Goal: Check status: Check status

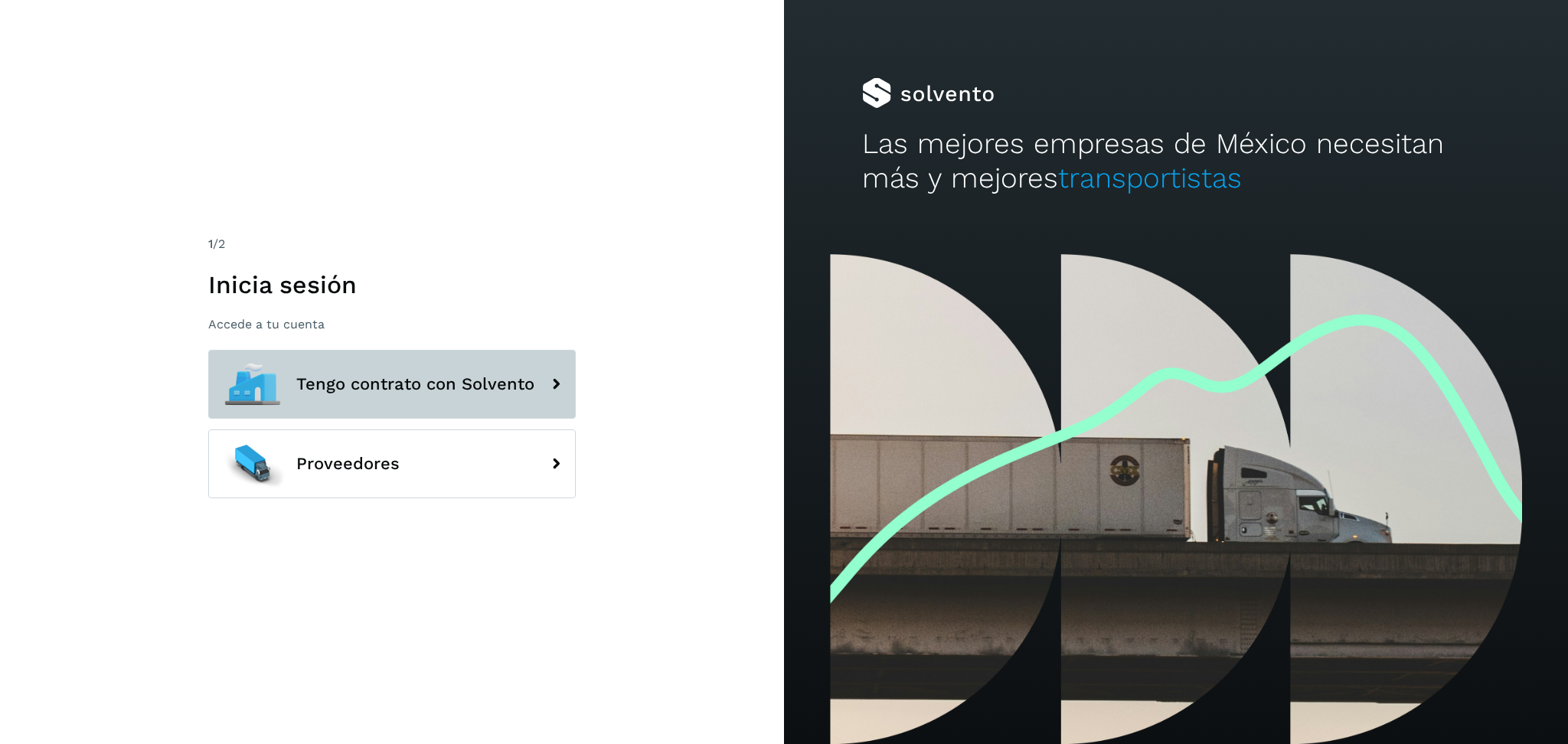
click at [427, 401] on button "Tengo contrato con Solvento" at bounding box center [392, 383] width 368 height 69
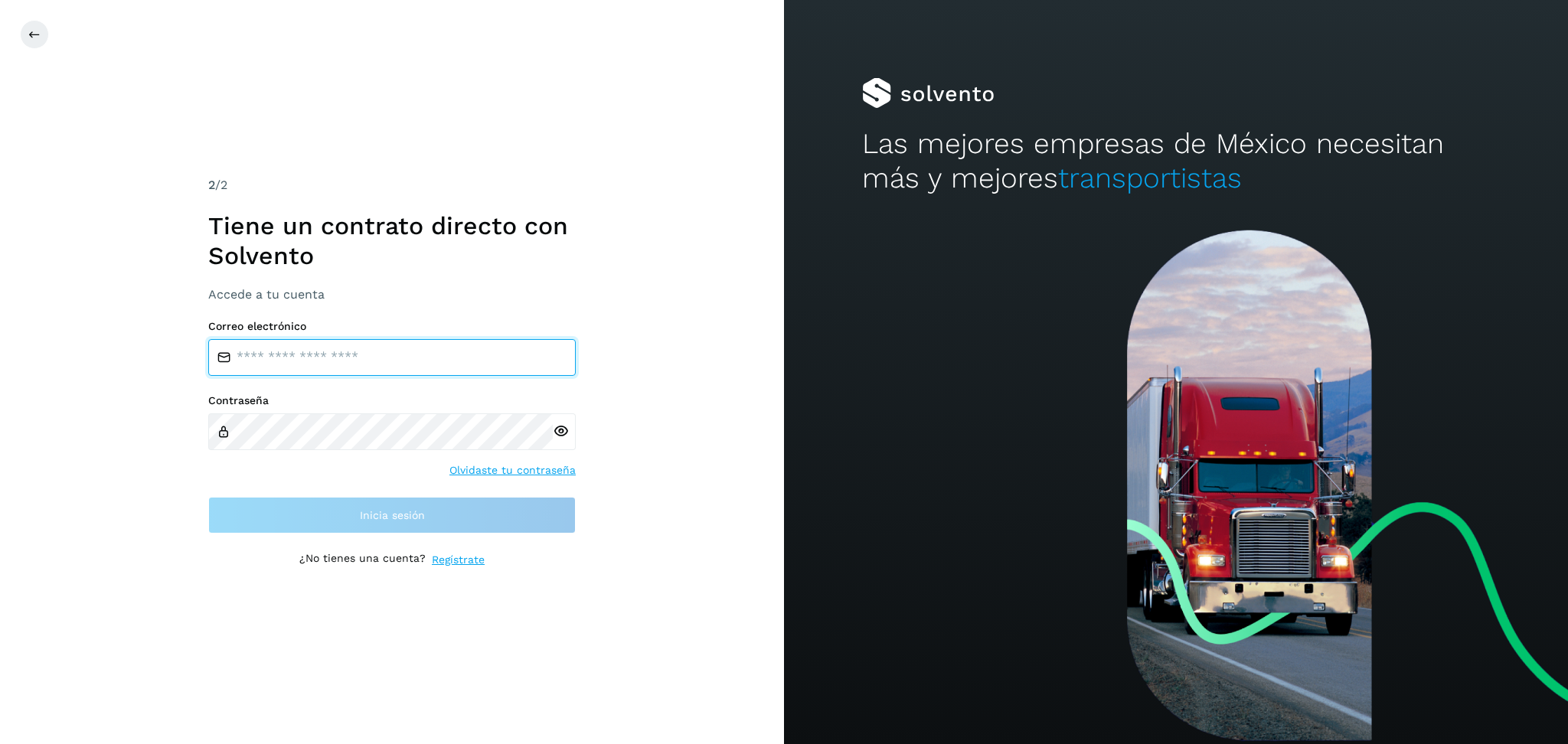
type input "**********"
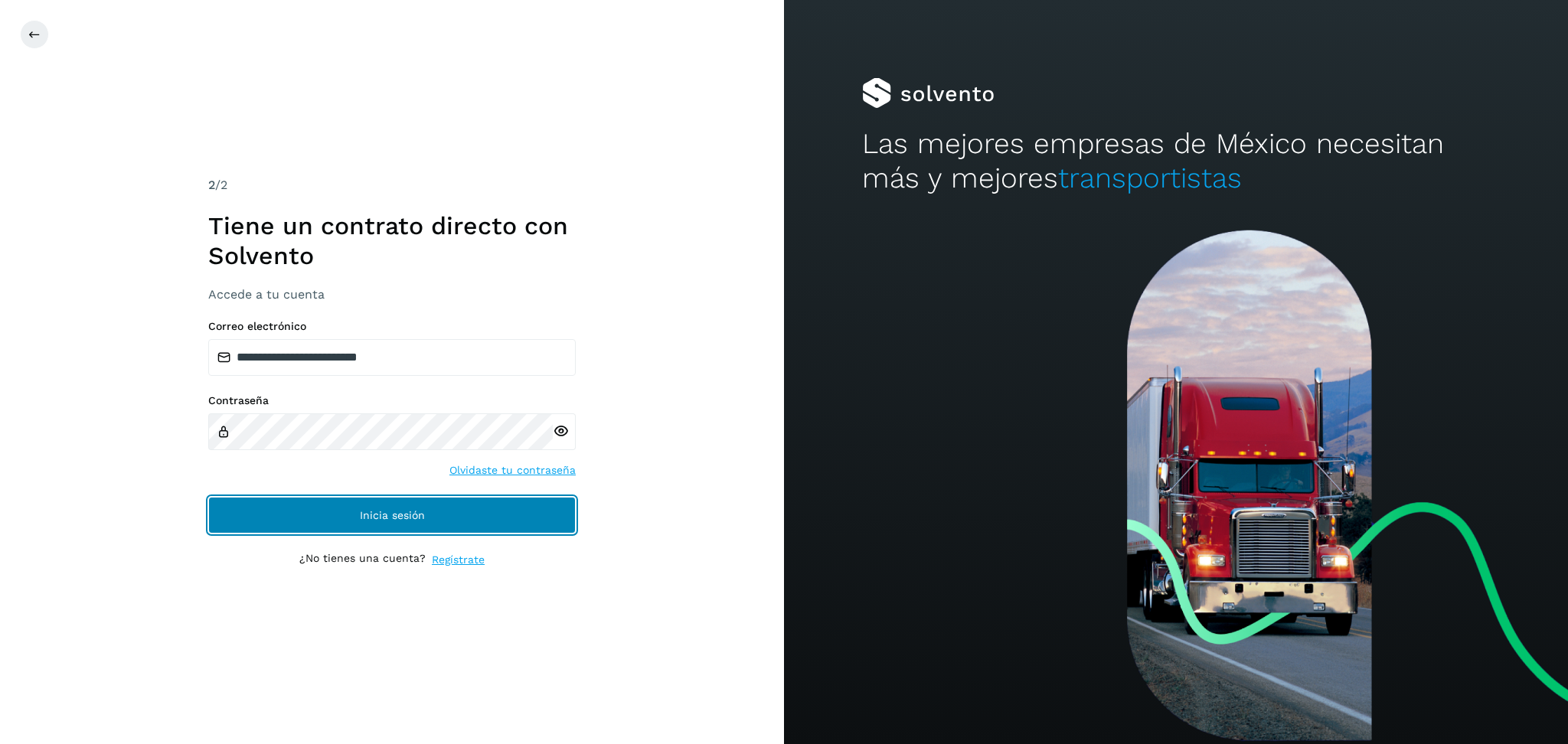
click at [552, 516] on button "Inicia sesión" at bounding box center [392, 515] width 368 height 37
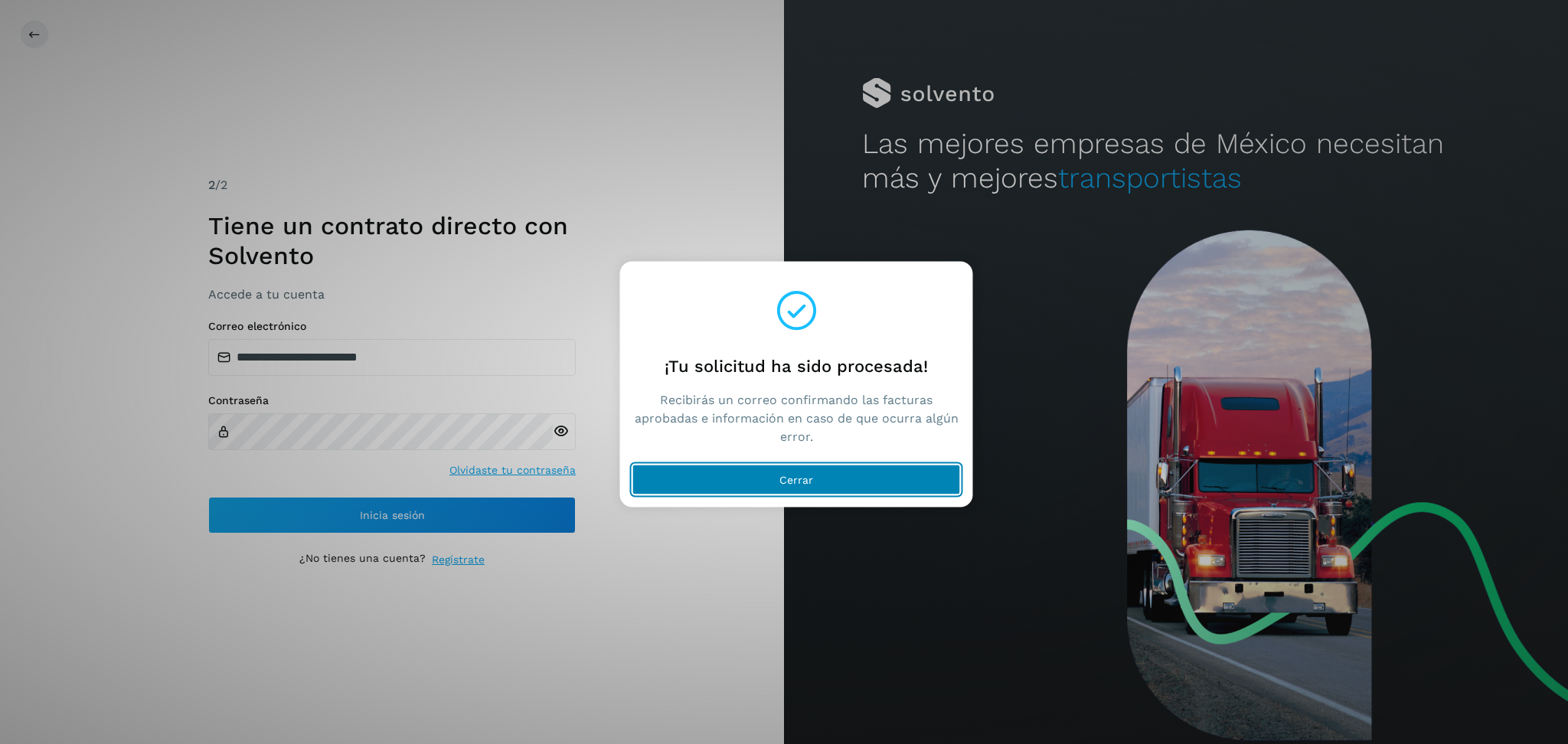
click at [871, 480] on button "Cerrar" at bounding box center [796, 479] width 329 height 31
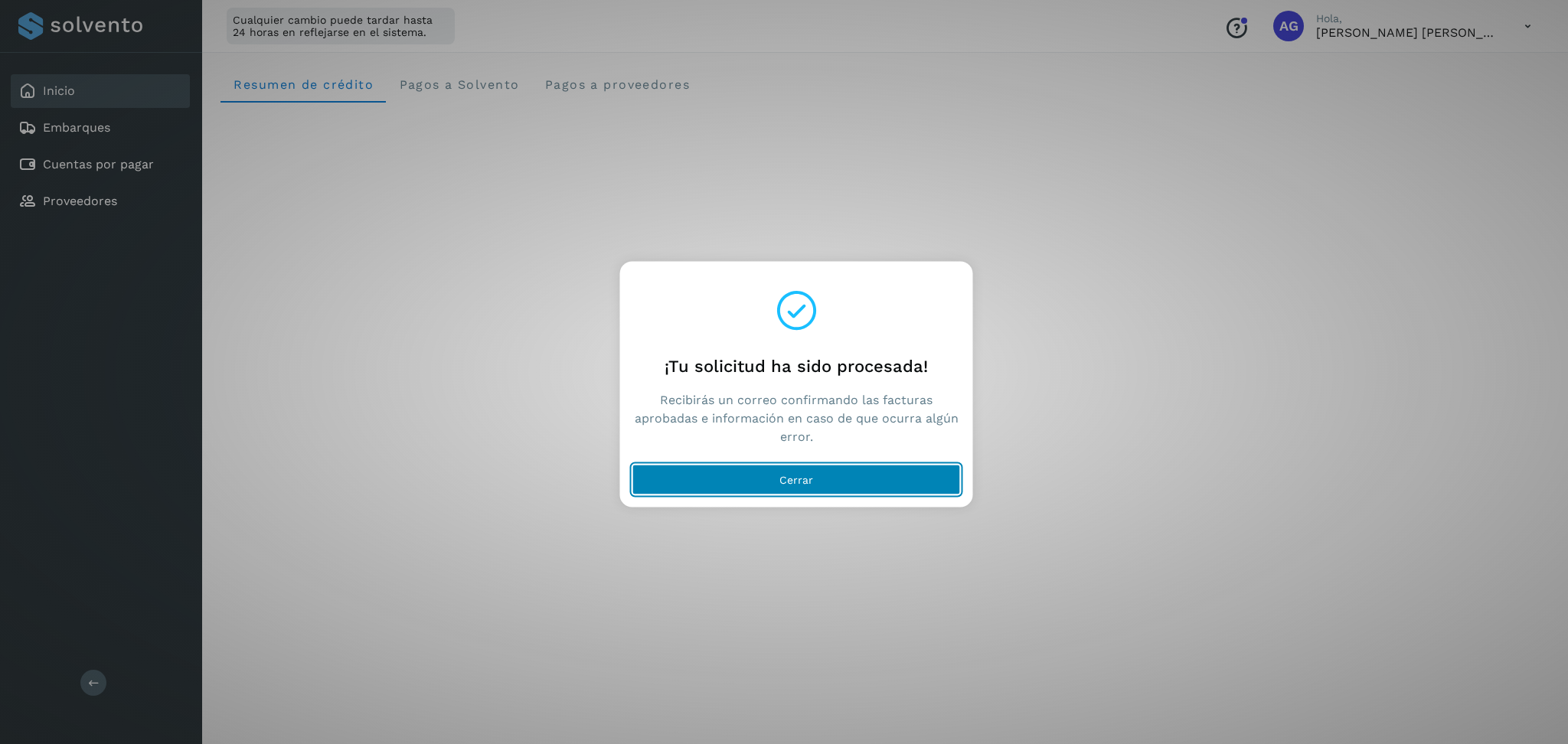
click at [849, 483] on button "Cerrar" at bounding box center [796, 479] width 329 height 31
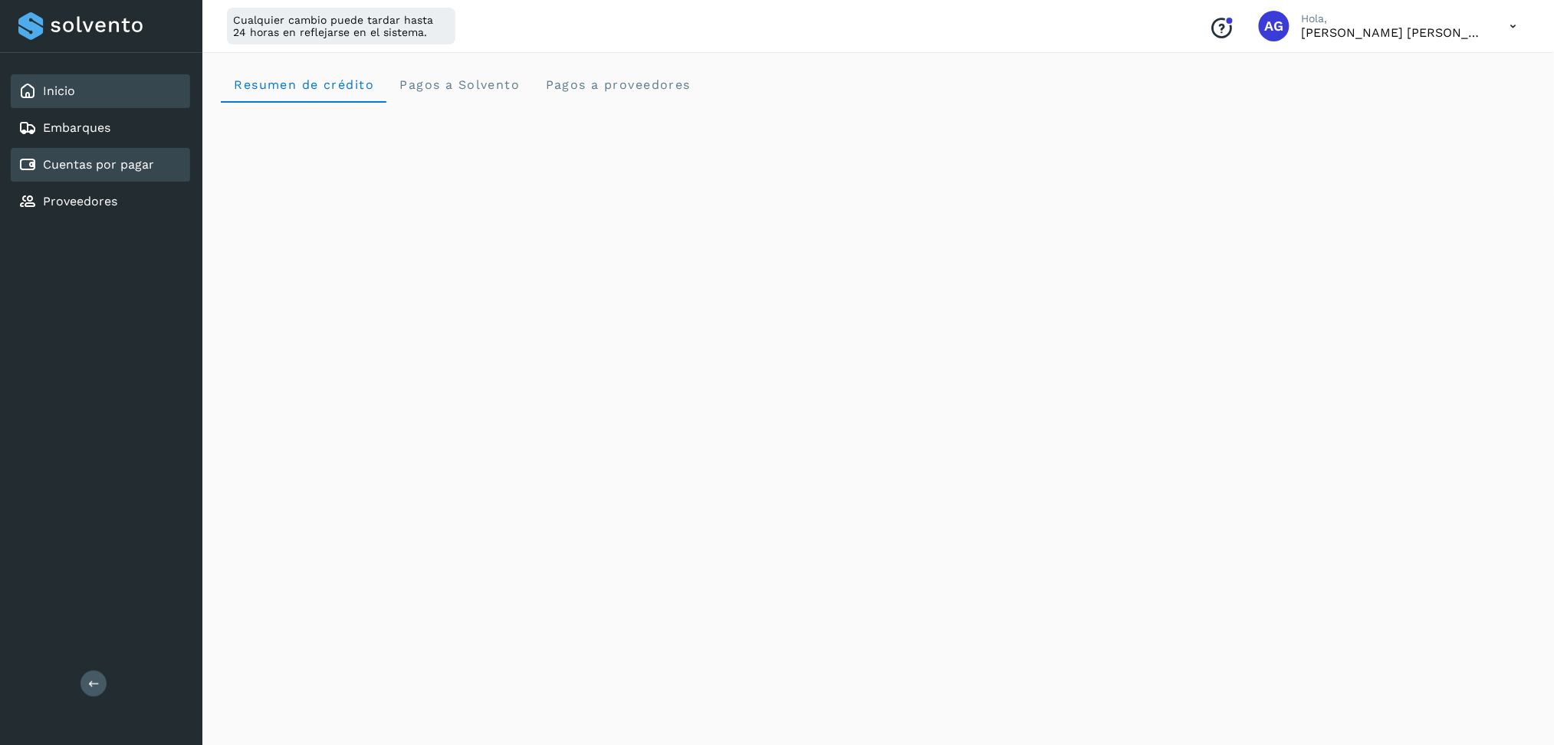
click at [71, 161] on link "Cuentas por pagar" at bounding box center [98, 164] width 111 height 15
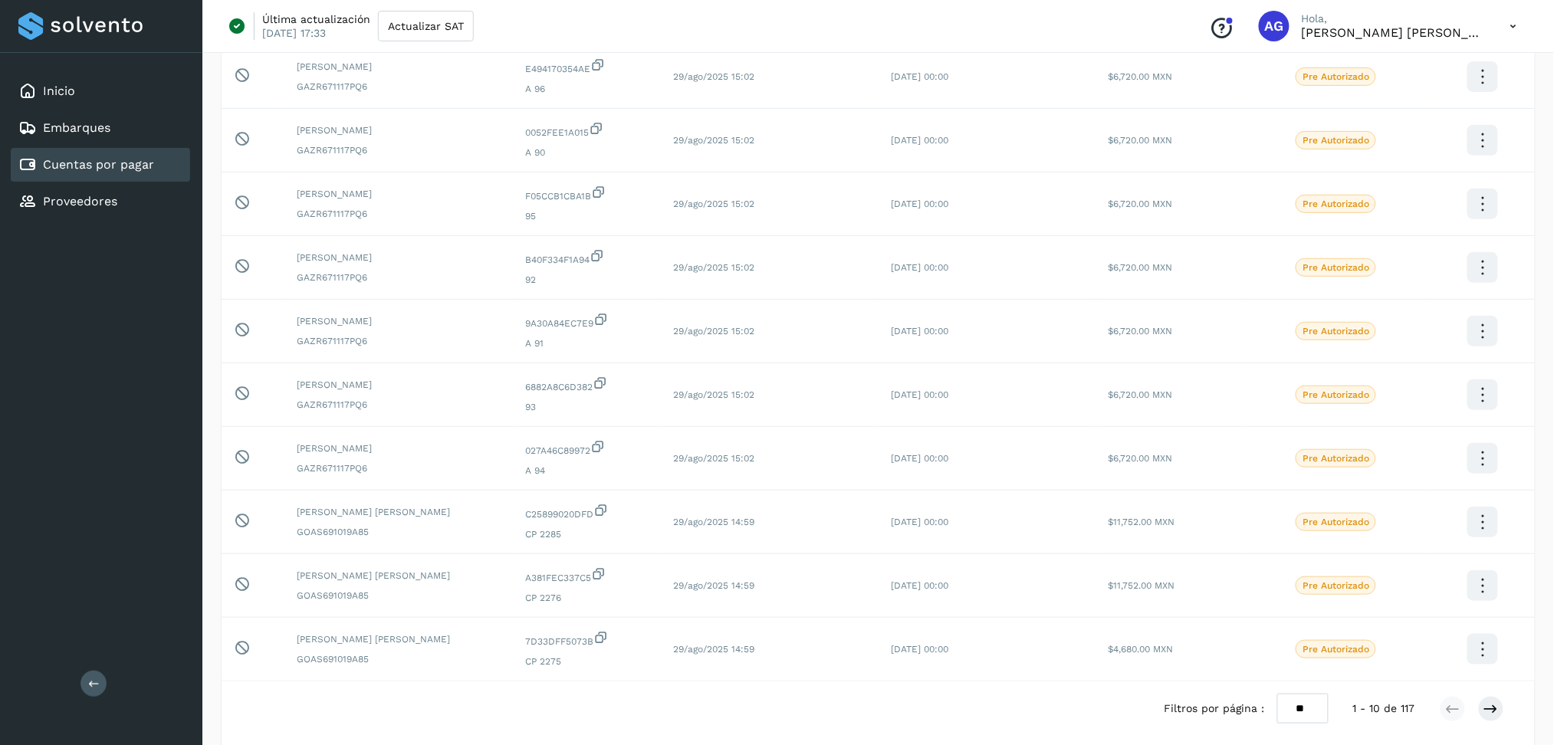
scroll to position [246, 0]
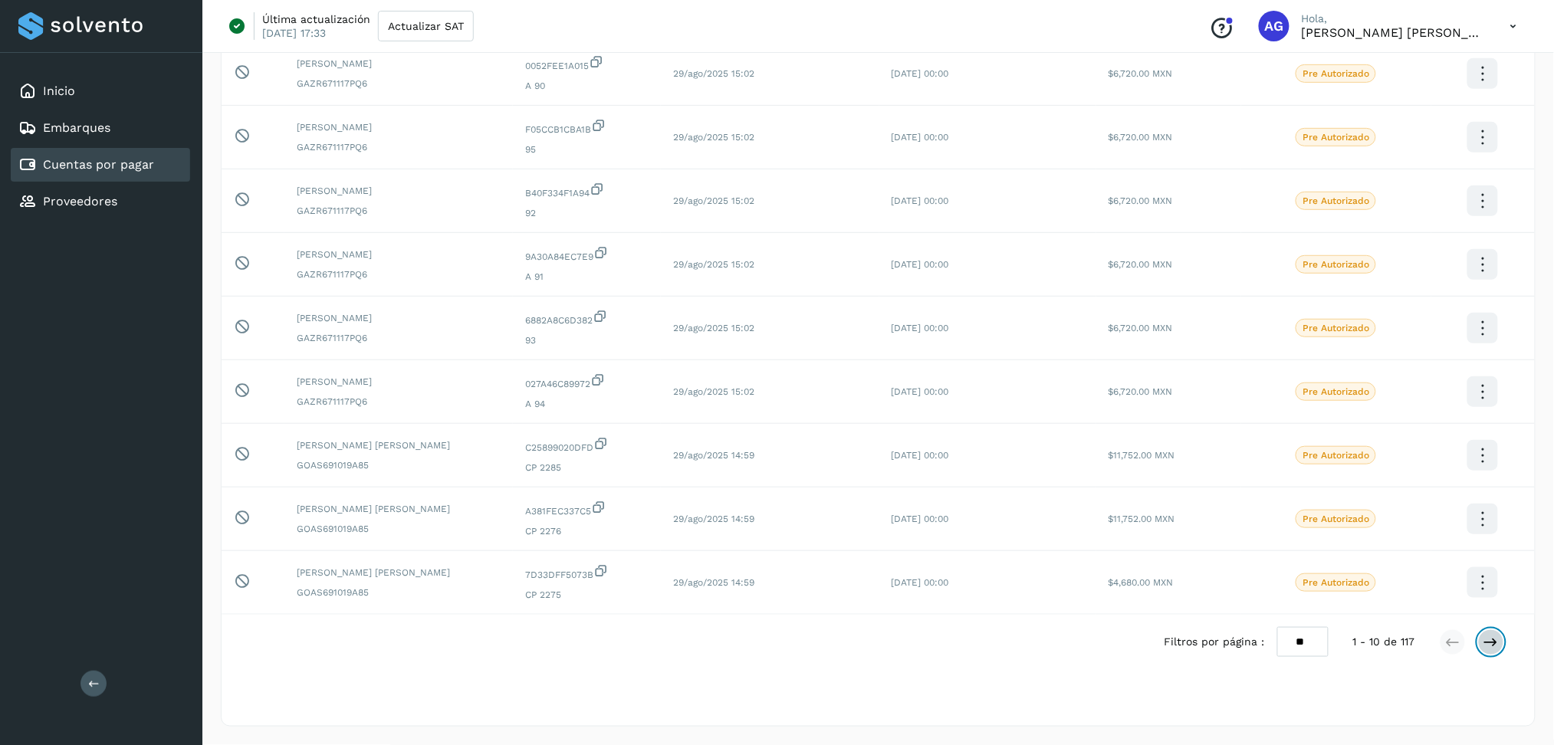
click at [1497, 632] on button at bounding box center [1491, 642] width 26 height 26
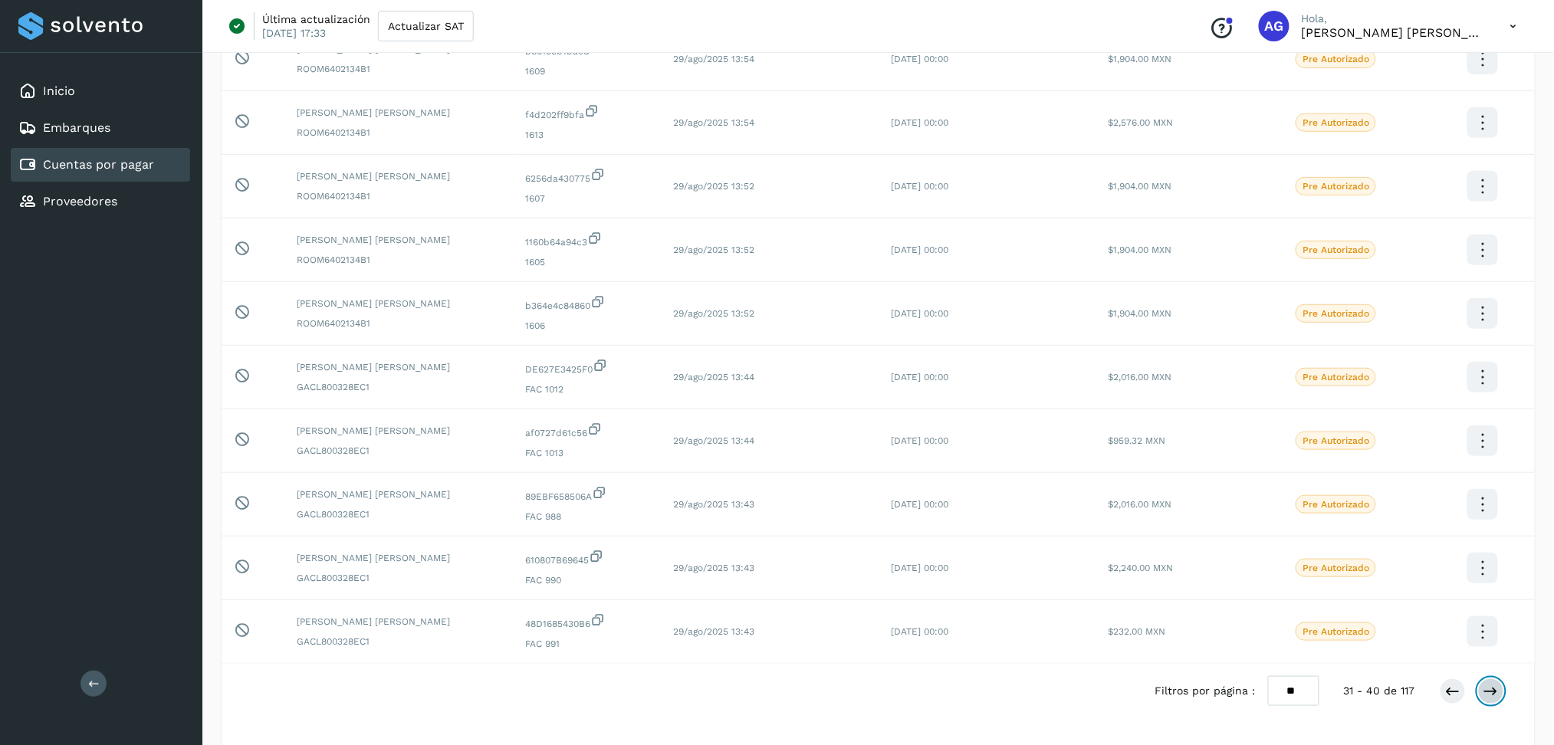
scroll to position [204, 0]
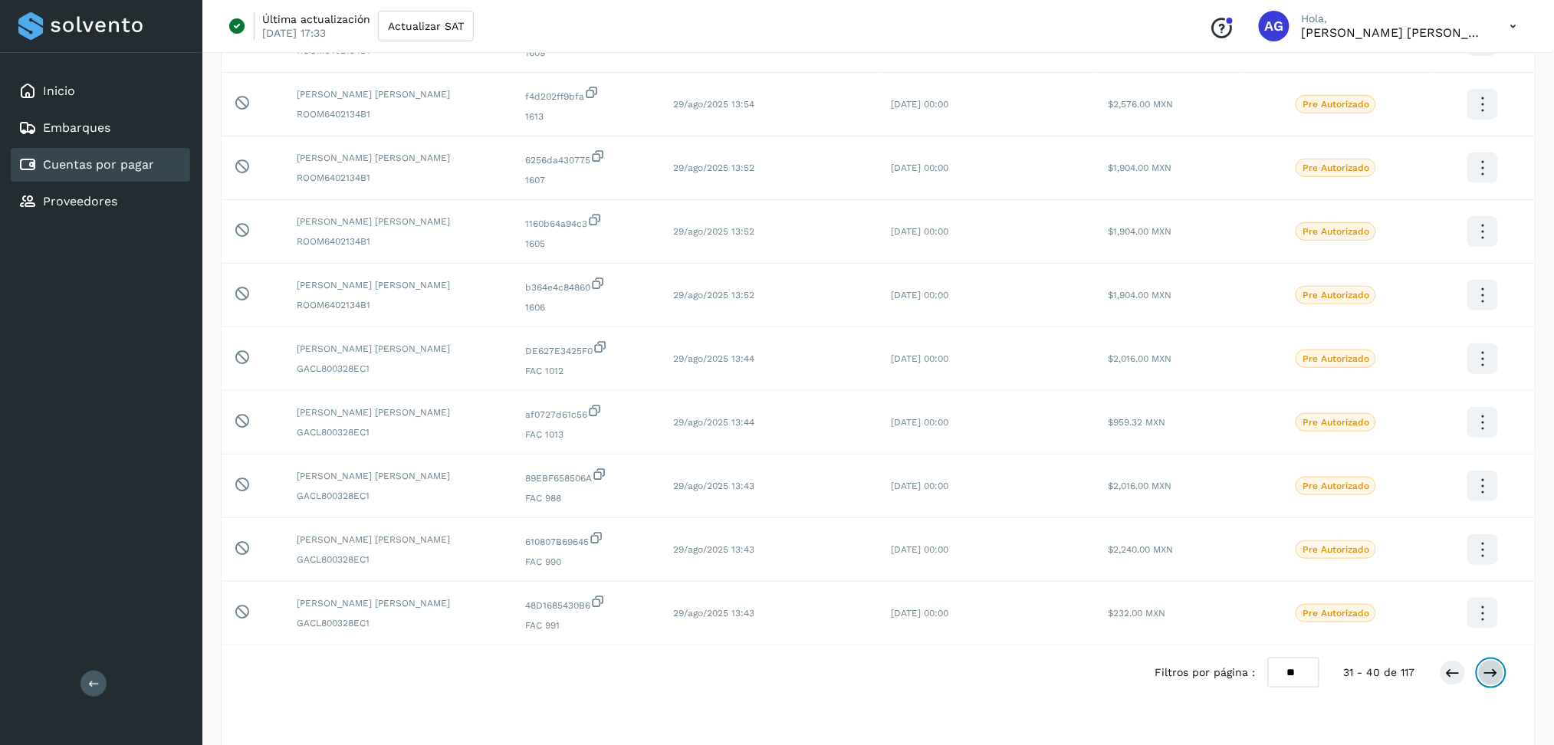
click at [1492, 673] on button at bounding box center [1491, 673] width 26 height 26
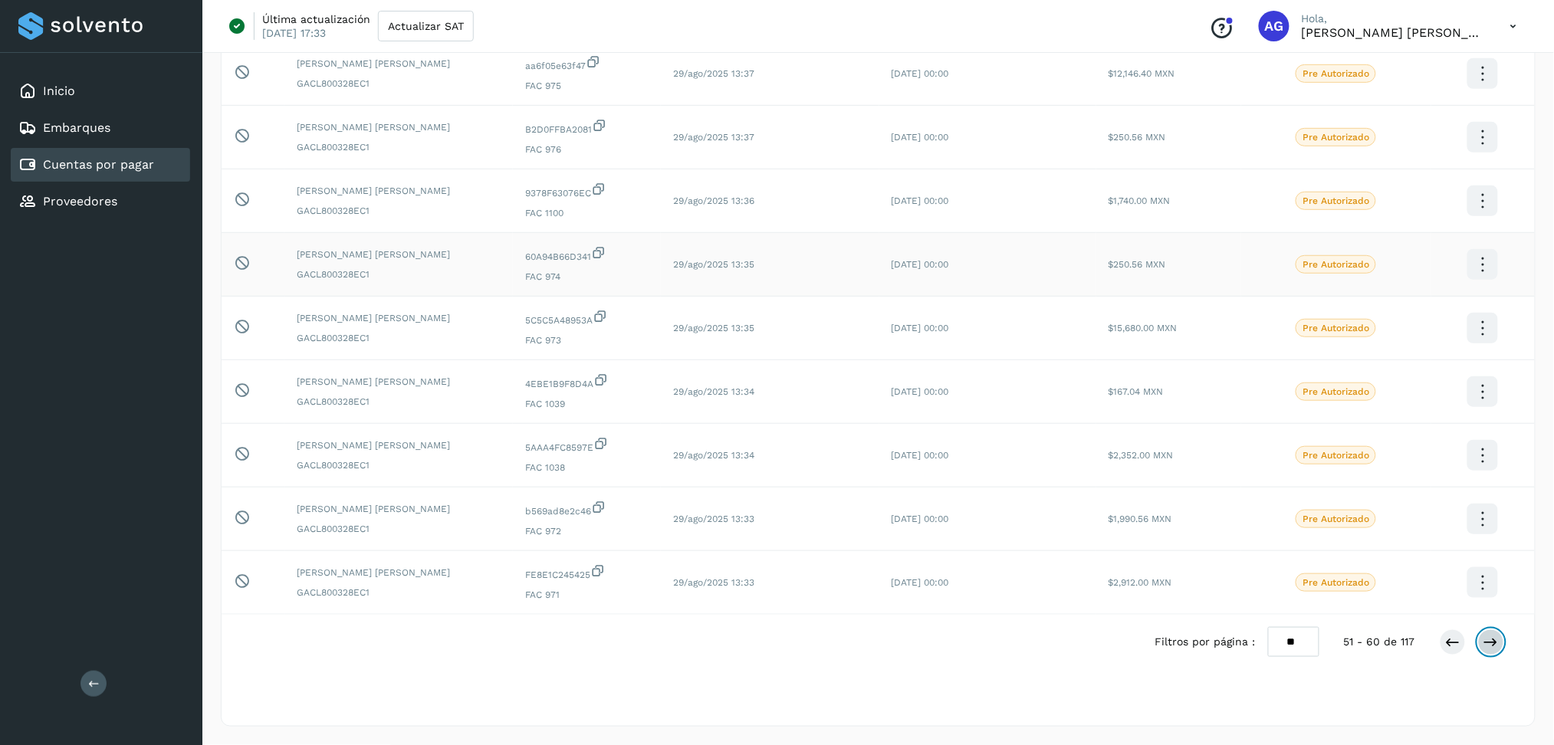
scroll to position [246, 0]
click at [1505, 642] on div "Filtros por página : ** ** ** 51 - 60 de 117" at bounding box center [1341, 642] width 373 height 30
click at [1501, 644] on button at bounding box center [1491, 642] width 26 height 26
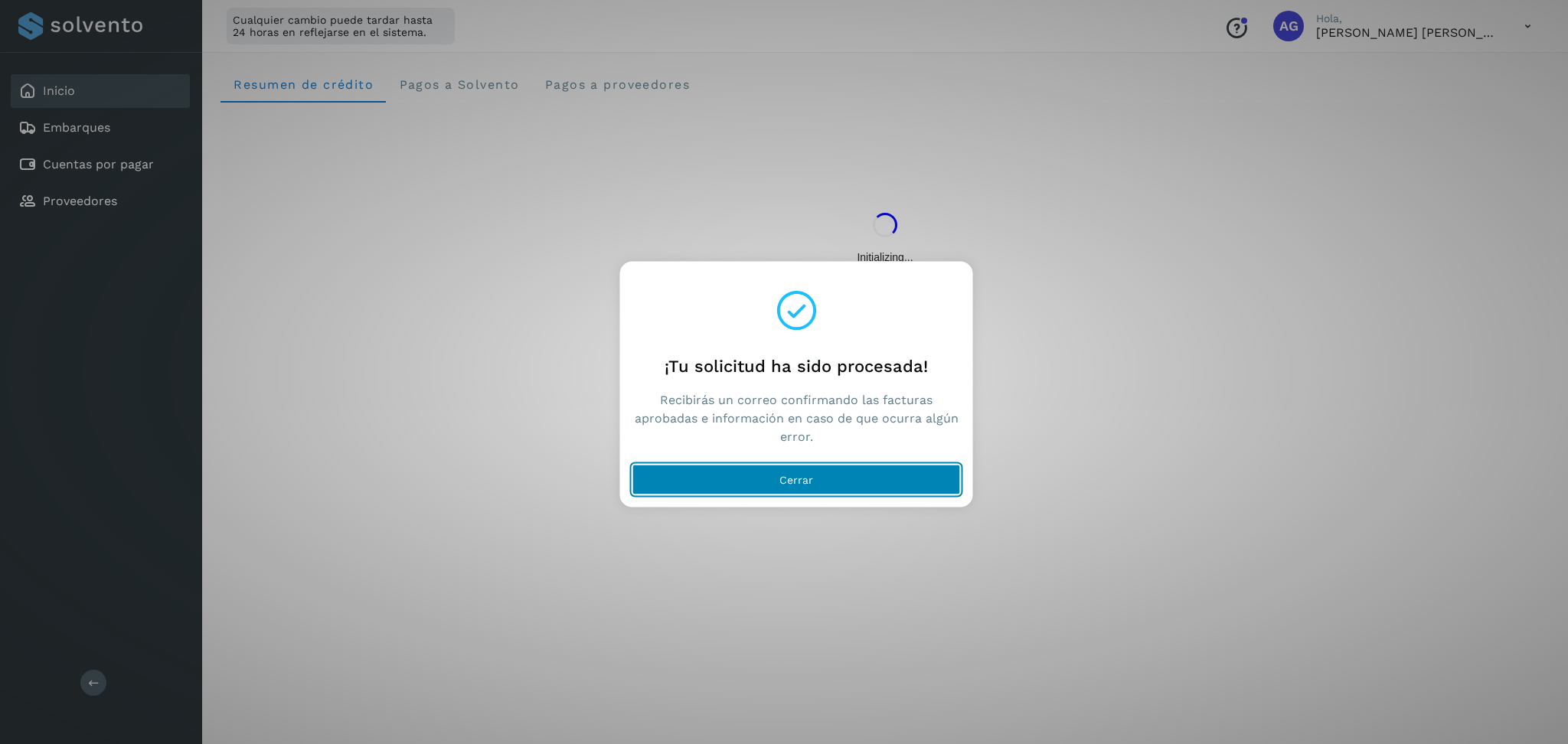
click at [816, 478] on button "Cerrar" at bounding box center [796, 479] width 329 height 31
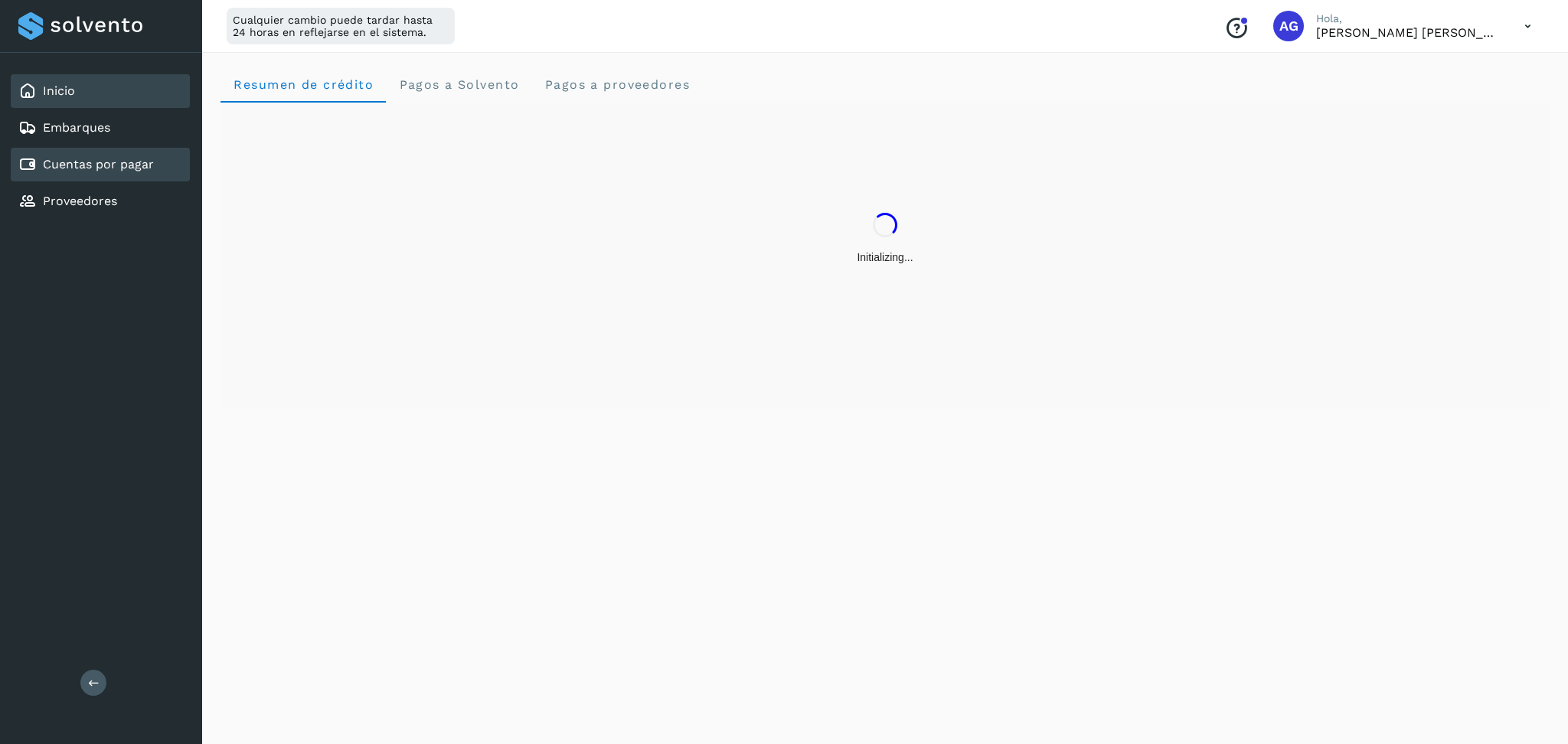
click at [145, 159] on link "Cuentas por pagar" at bounding box center [98, 164] width 111 height 15
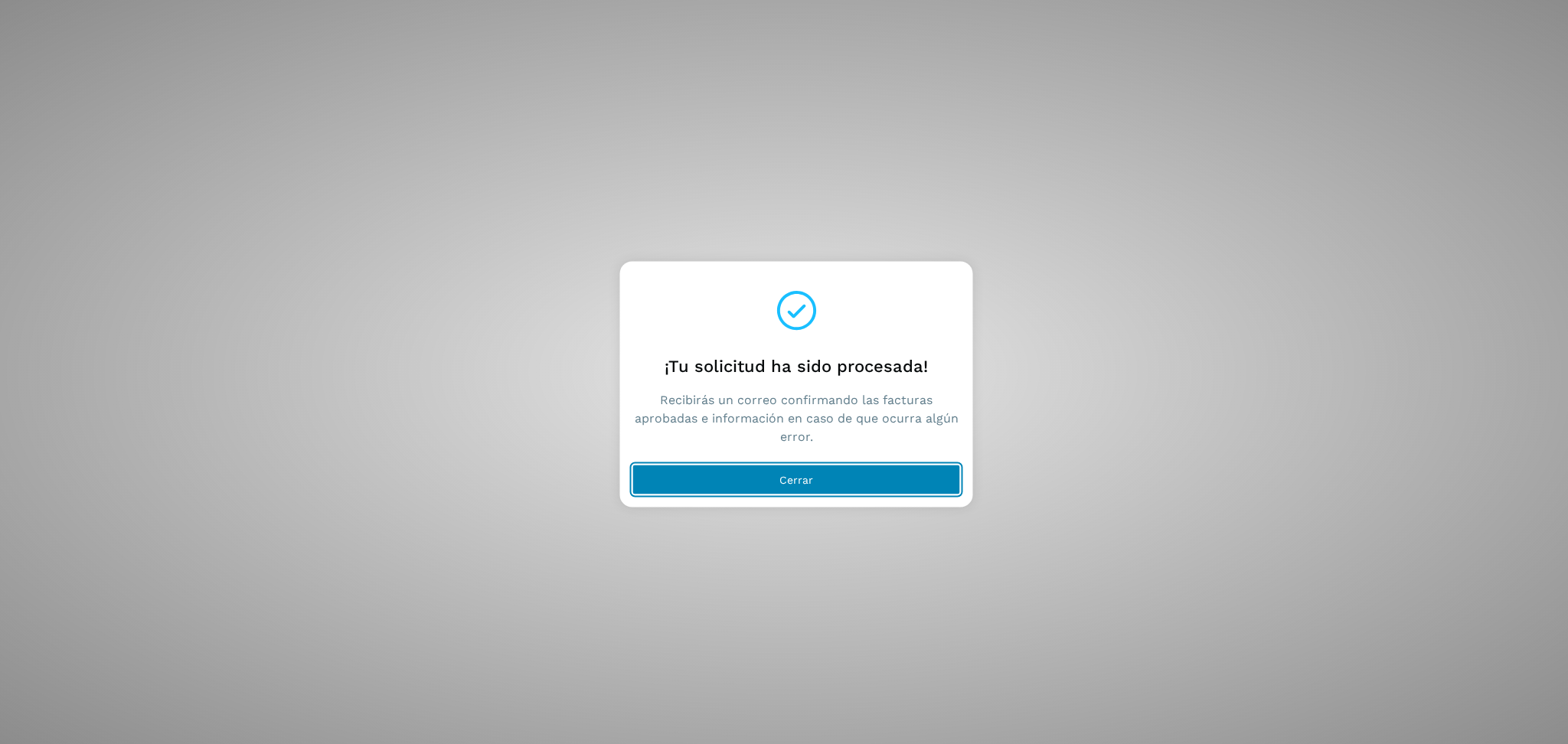
click at [868, 489] on button "Cerrar" at bounding box center [796, 479] width 329 height 31
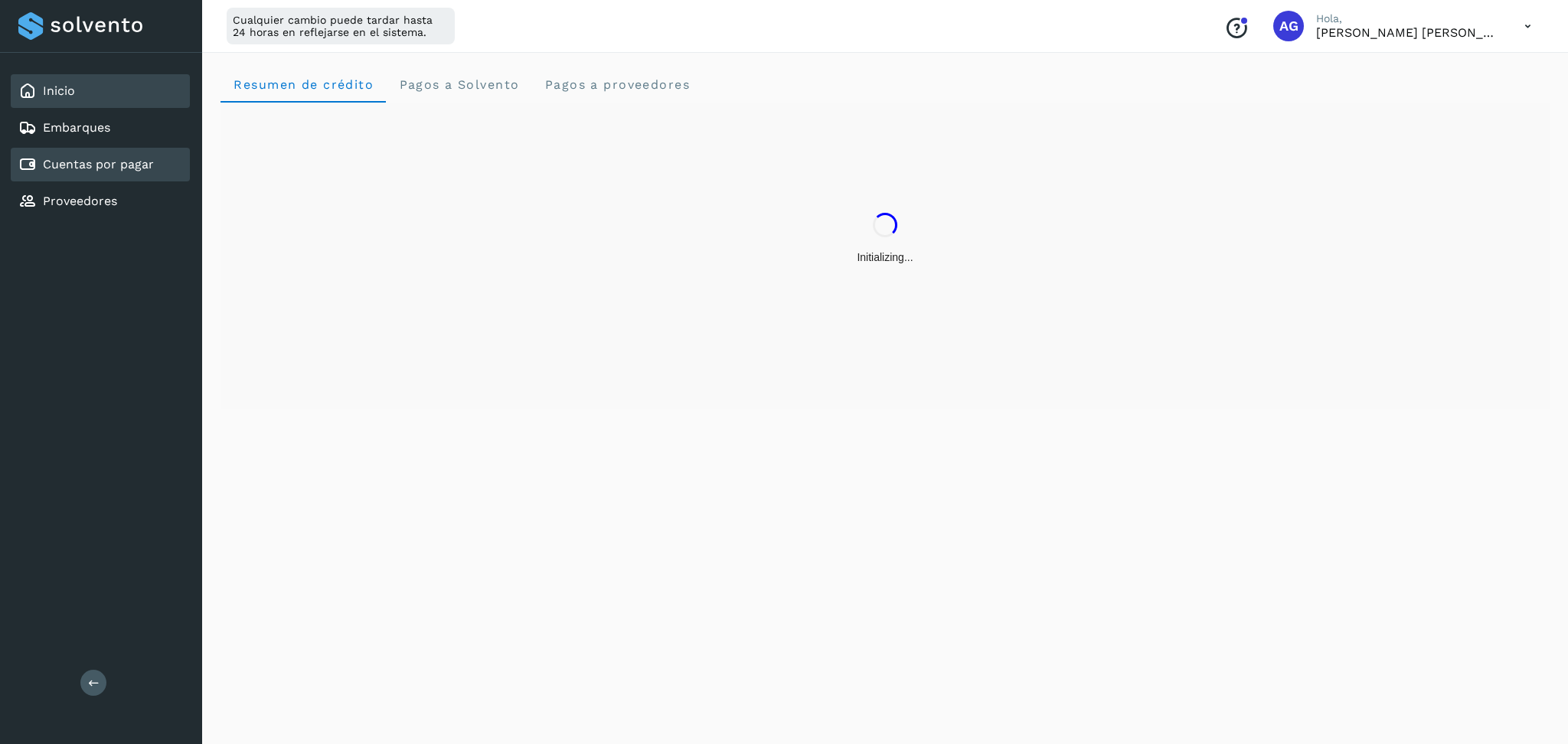
click at [44, 159] on link "Cuentas por pagar" at bounding box center [98, 164] width 111 height 15
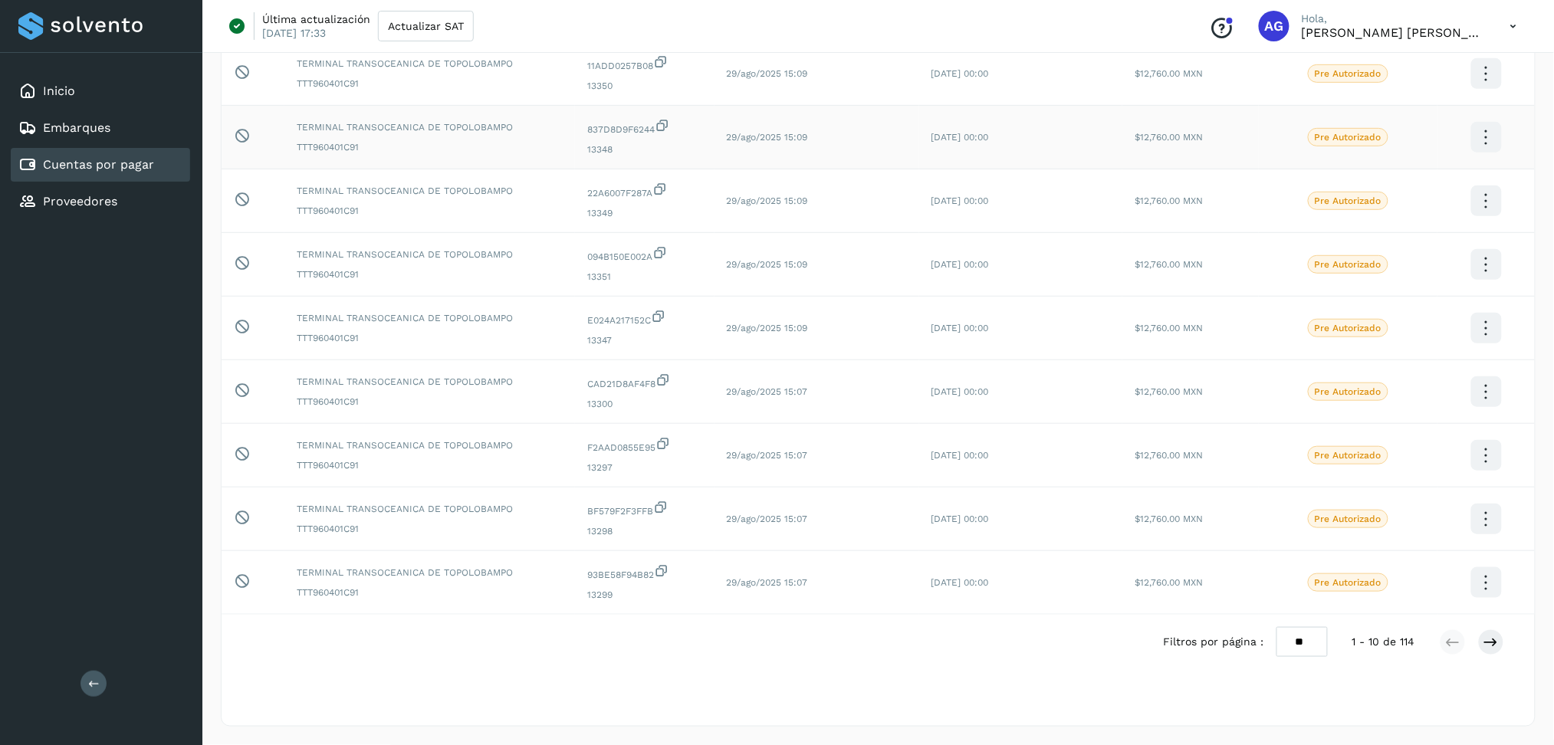
scroll to position [246, 0]
click at [1481, 651] on button at bounding box center [1491, 642] width 26 height 26
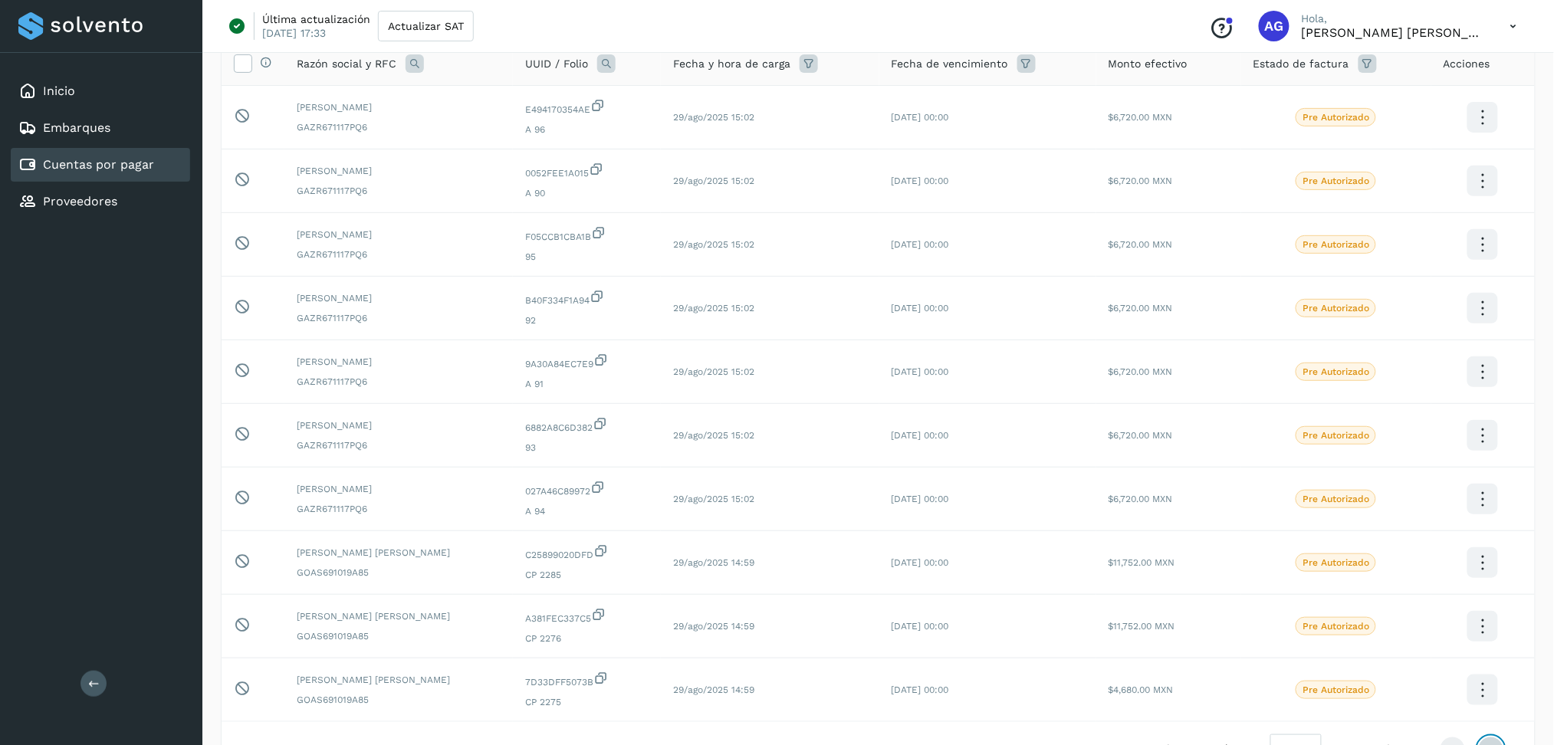
scroll to position [204, 0]
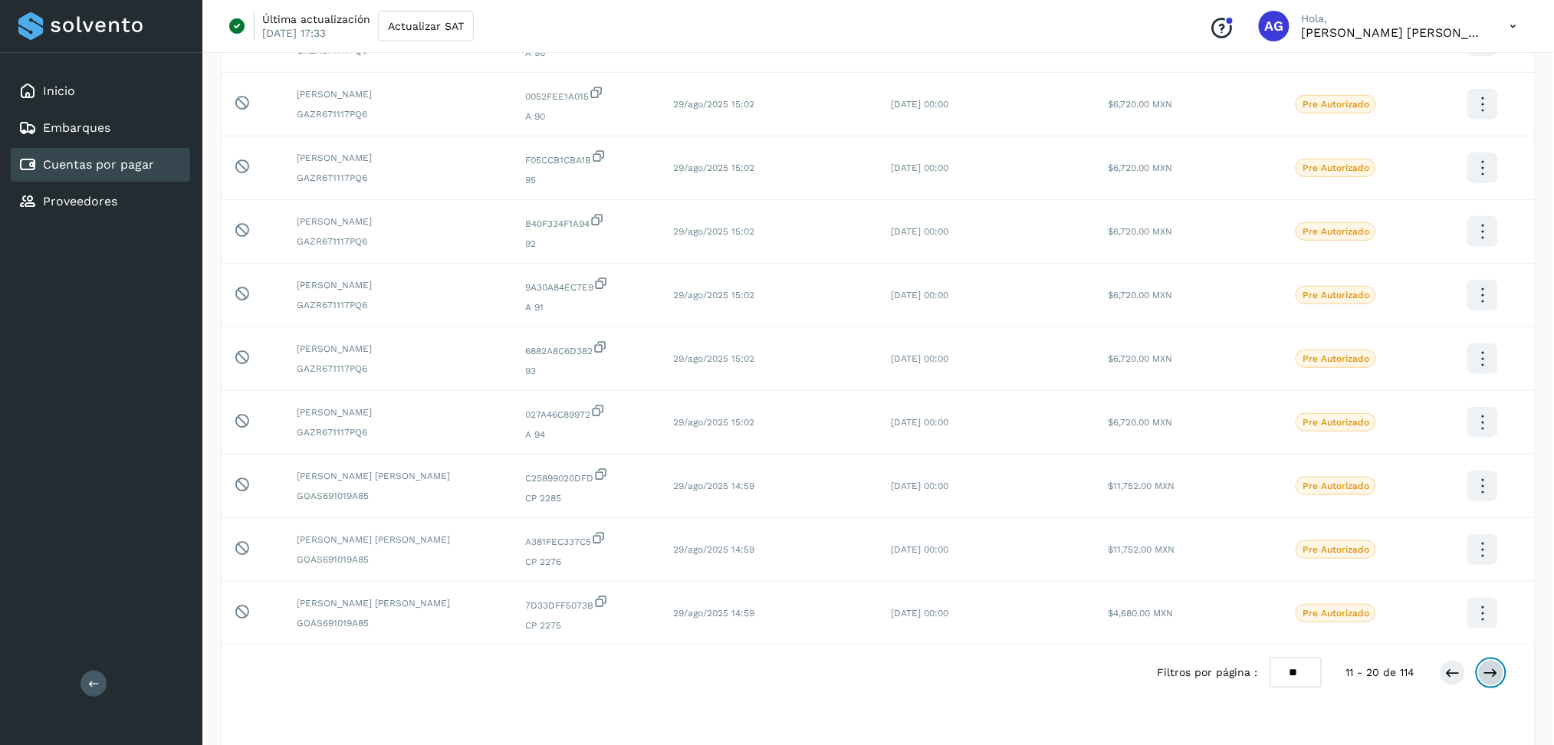
click at [1499, 681] on icon at bounding box center [1490, 672] width 15 height 15
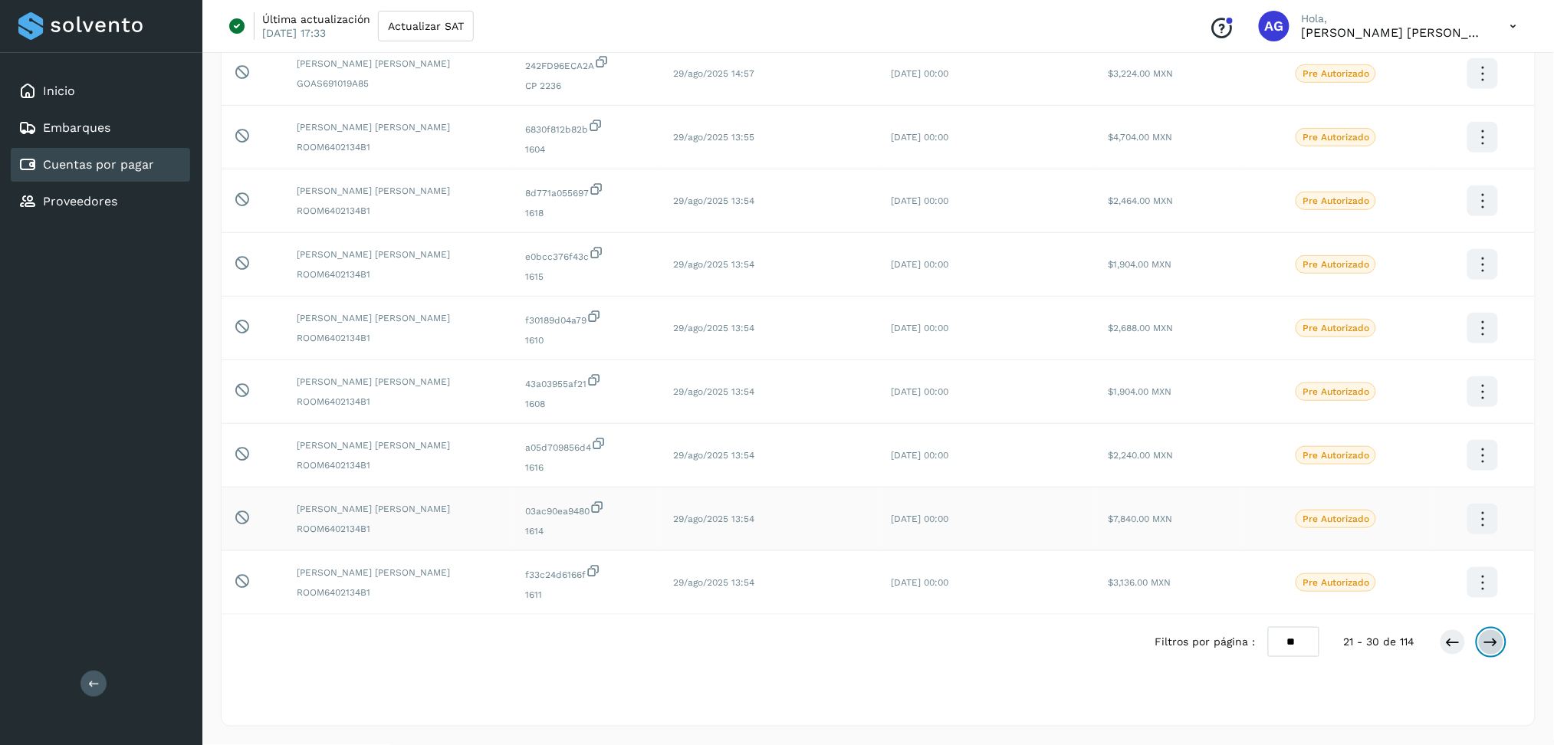
scroll to position [246, 0]
click at [1489, 639] on icon at bounding box center [1490, 642] width 15 height 15
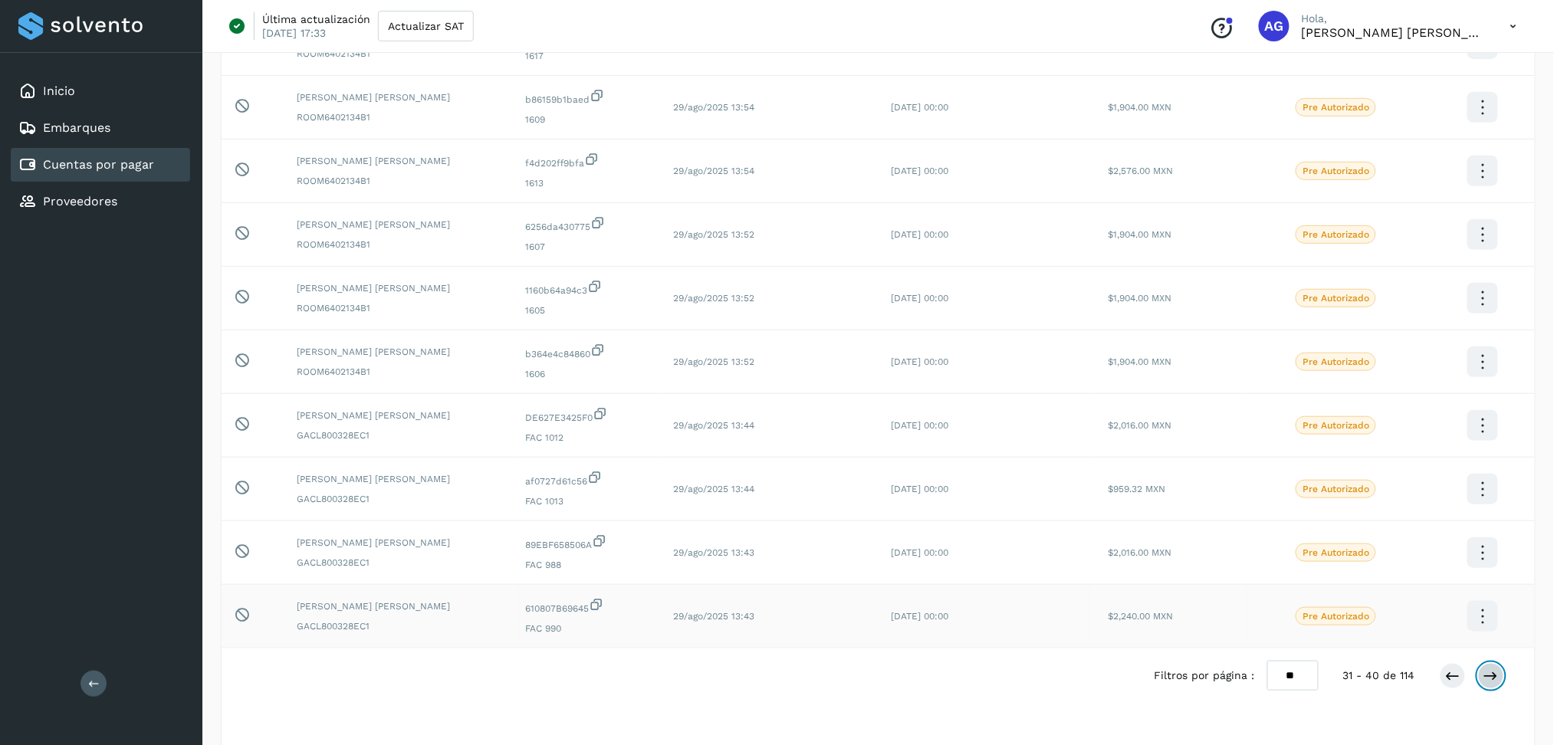
scroll to position [204, 0]
click at [1496, 686] on button at bounding box center [1491, 673] width 26 height 26
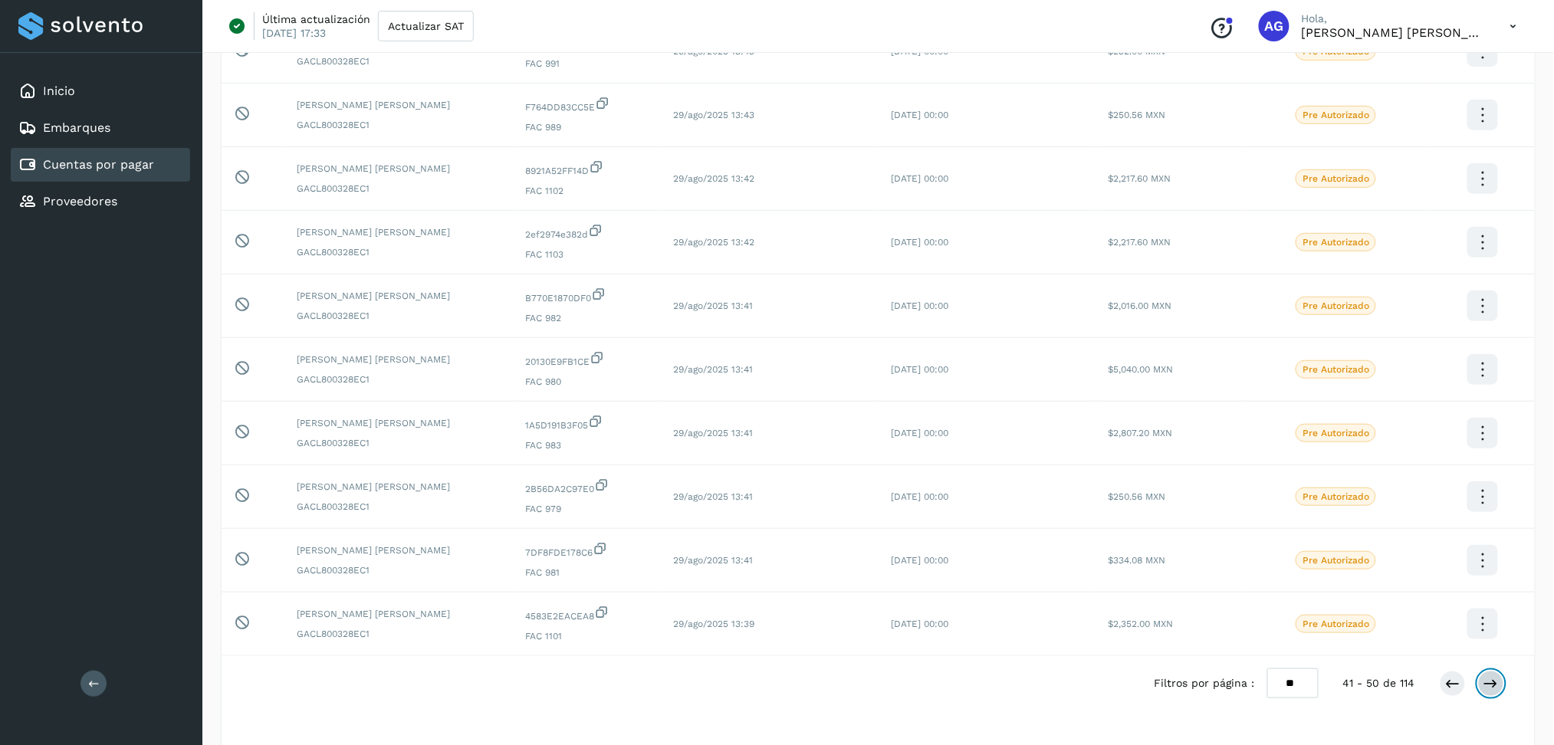
scroll to position [246, 0]
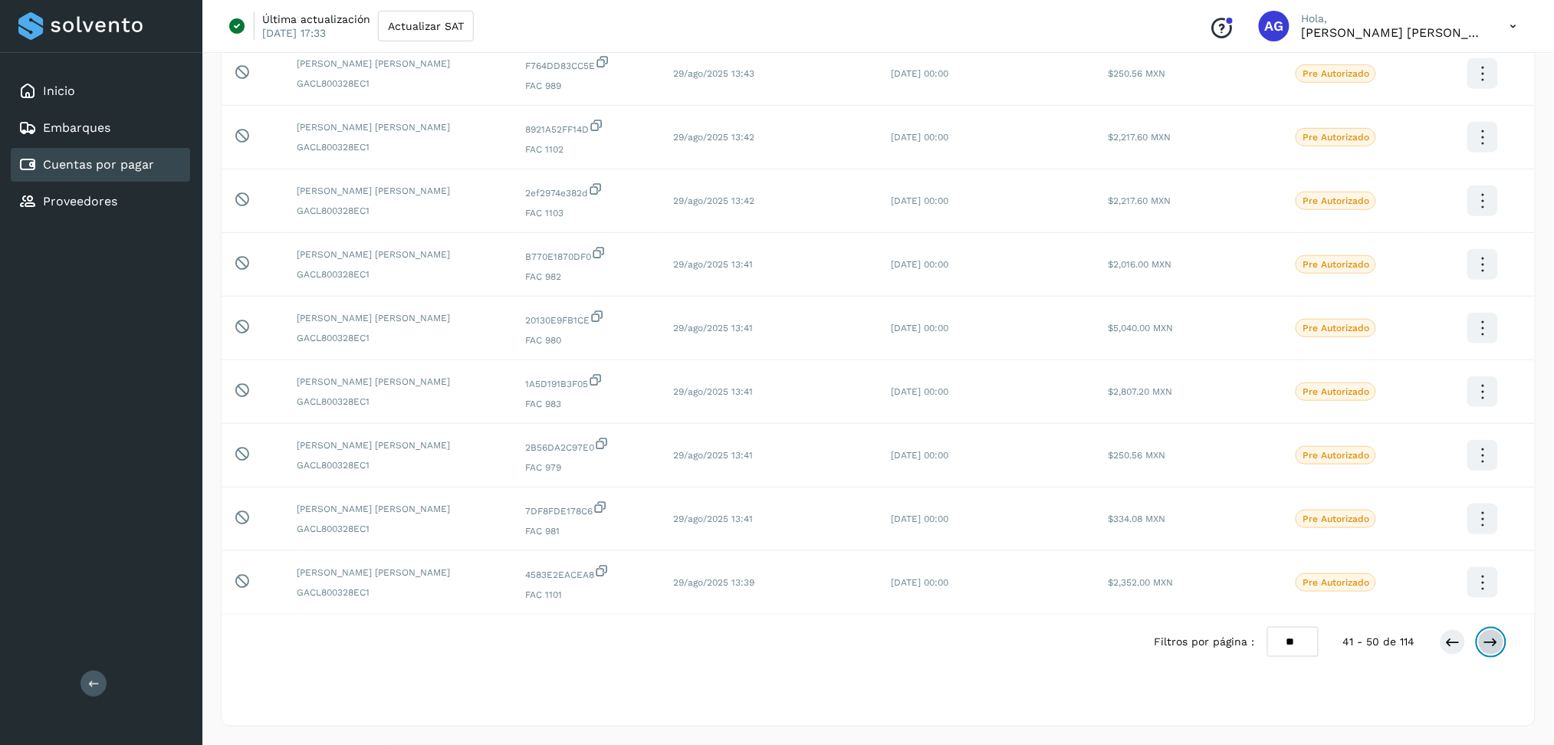
click at [1500, 640] on button at bounding box center [1491, 642] width 26 height 26
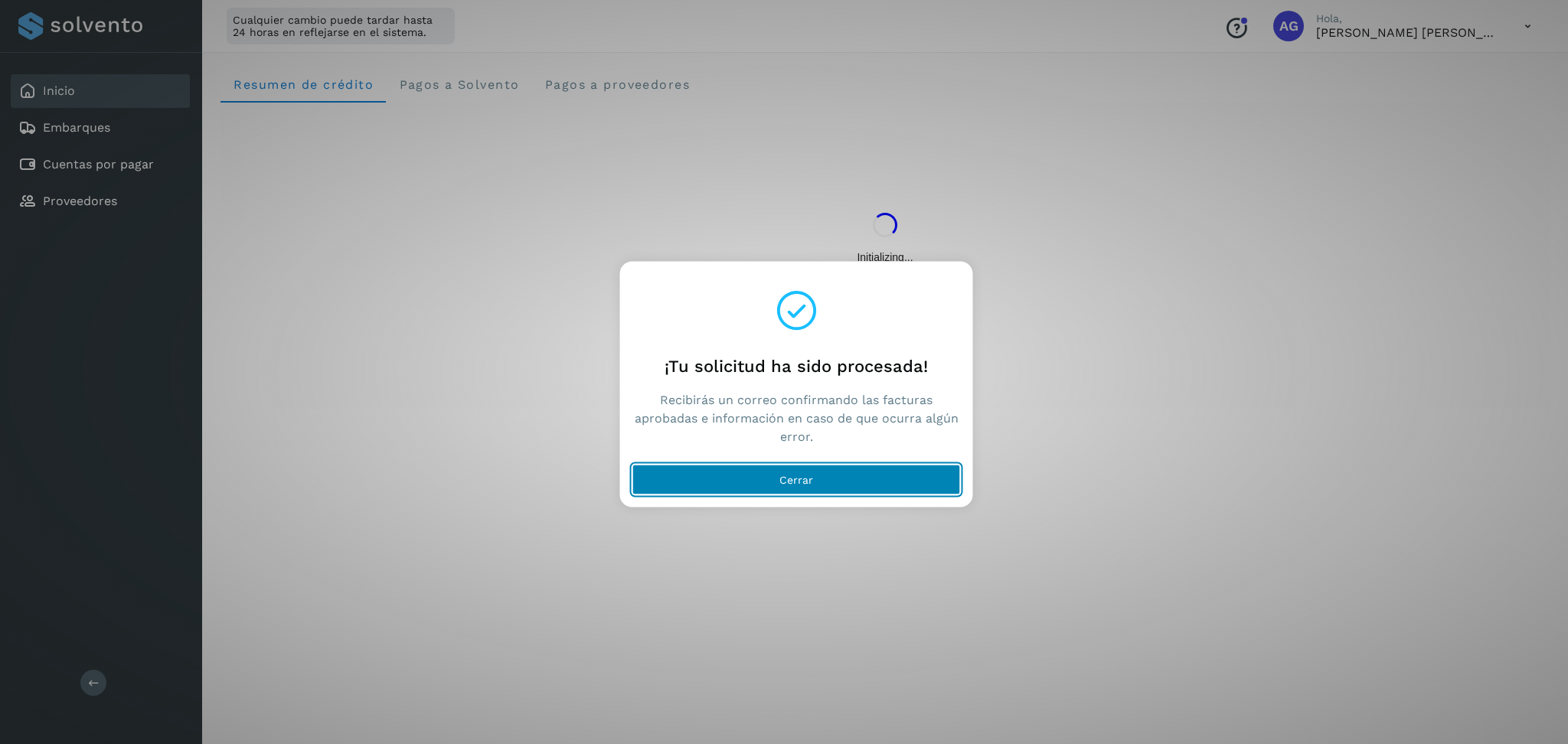
click at [778, 472] on button "Cerrar" at bounding box center [796, 479] width 329 height 31
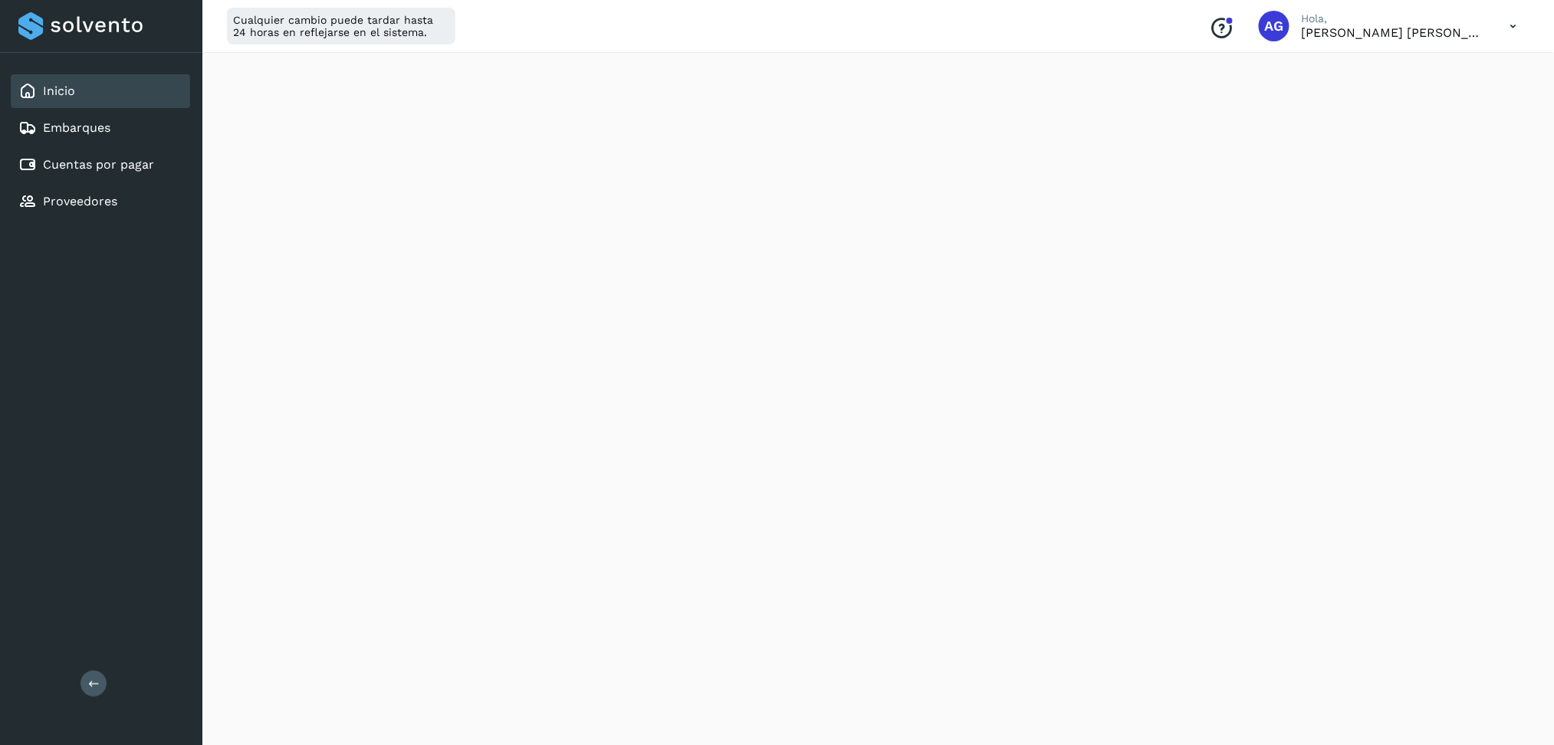
scroll to position [307, 0]
click at [69, 162] on link "Cuentas por pagar" at bounding box center [98, 164] width 111 height 15
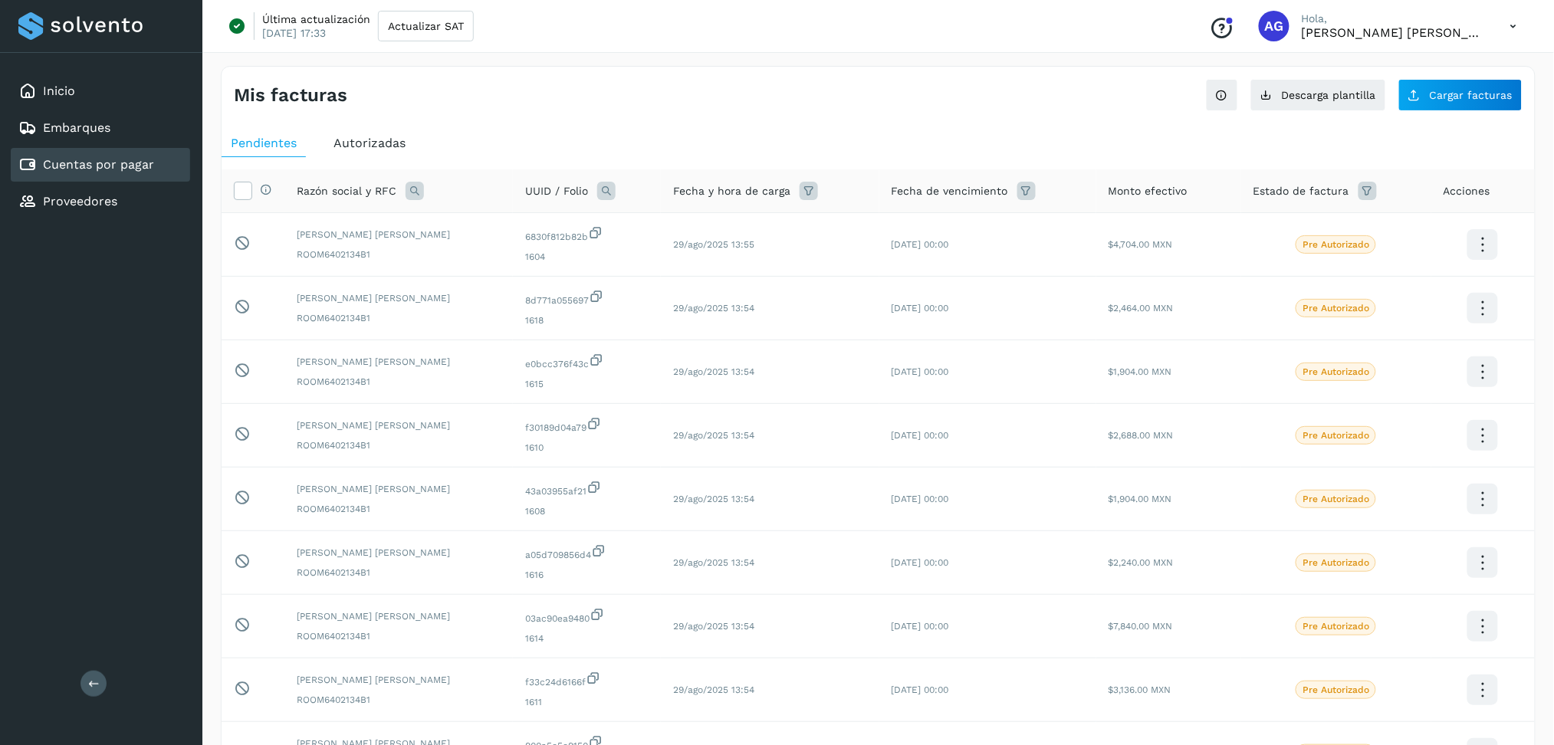
click at [391, 138] on span "Autorizadas" at bounding box center [369, 143] width 72 height 15
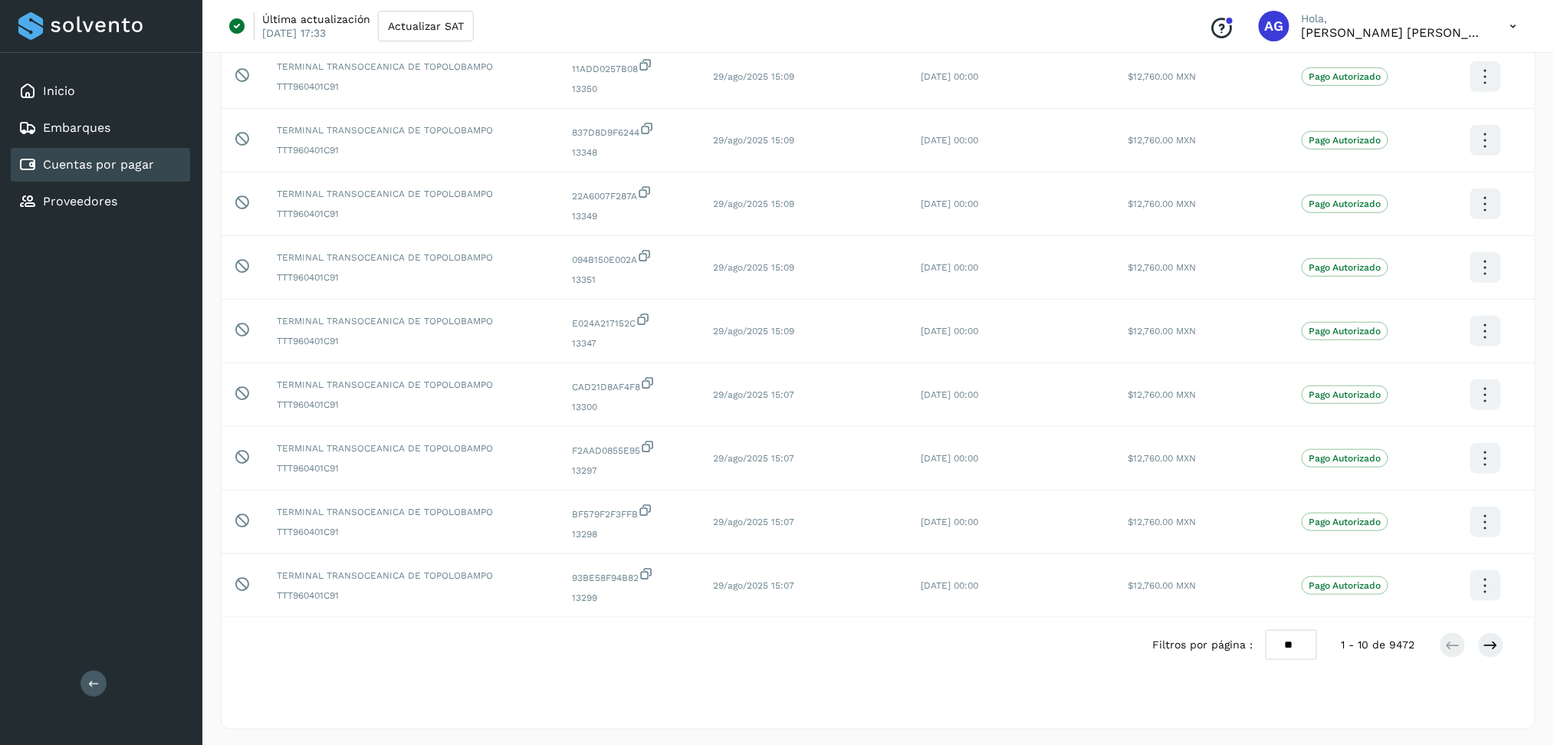
scroll to position [246, 0]
click at [1491, 644] on icon at bounding box center [1490, 642] width 15 height 15
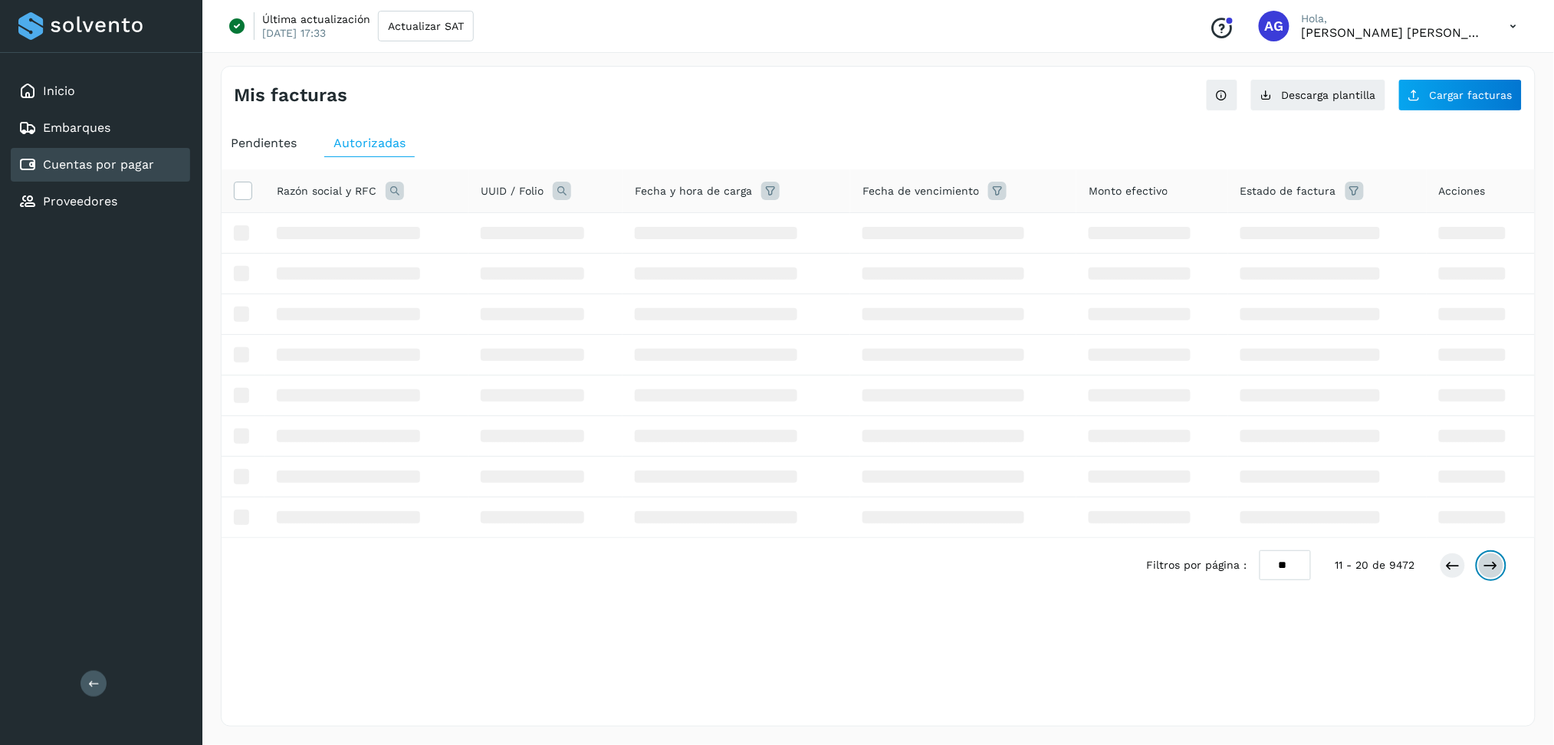
scroll to position [0, 0]
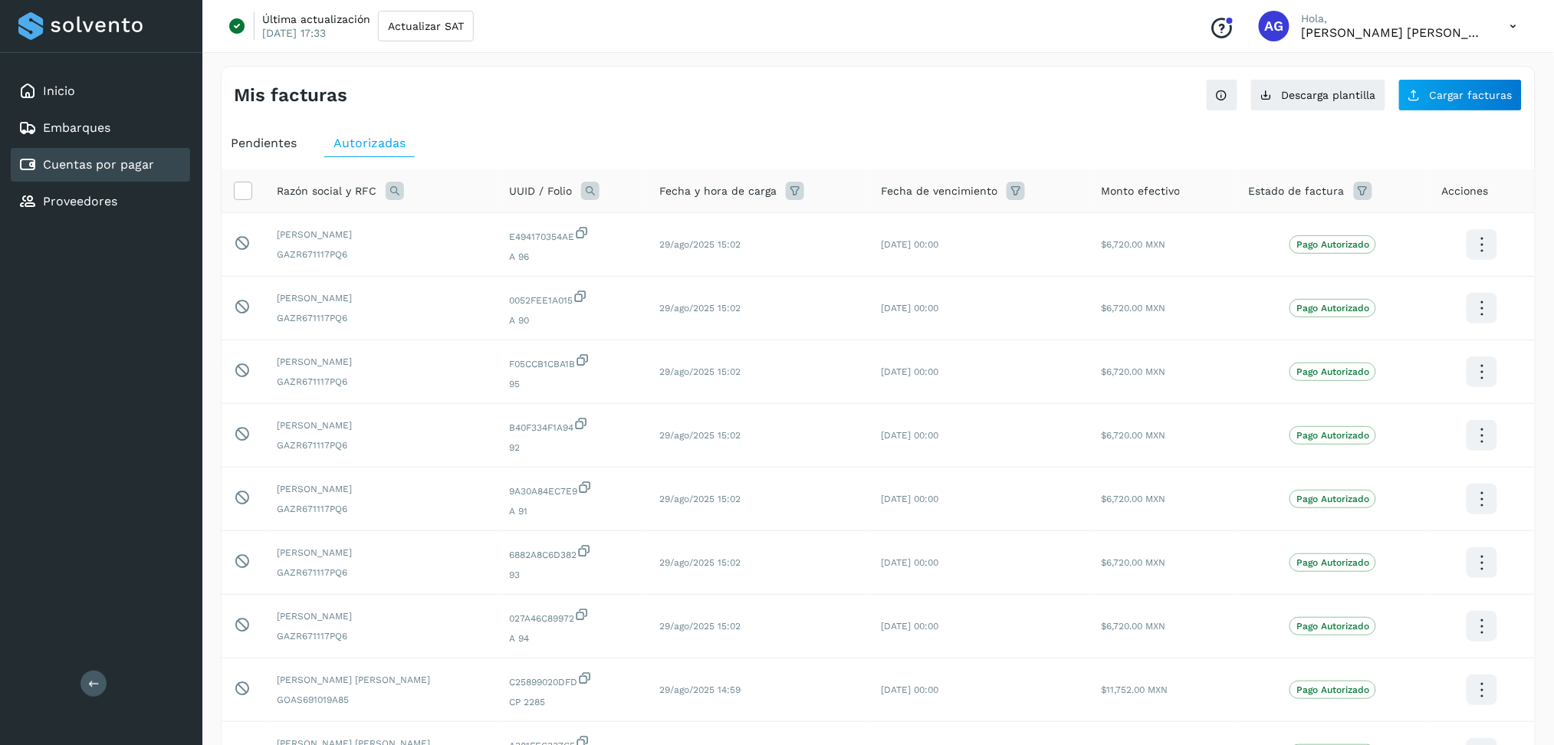
click at [395, 191] on icon at bounding box center [395, 191] width 18 height 18
click at [438, 252] on input "text" at bounding box center [495, 254] width 189 height 25
type input "*****"
click at [545, 301] on button "Buscar" at bounding box center [534, 294] width 112 height 31
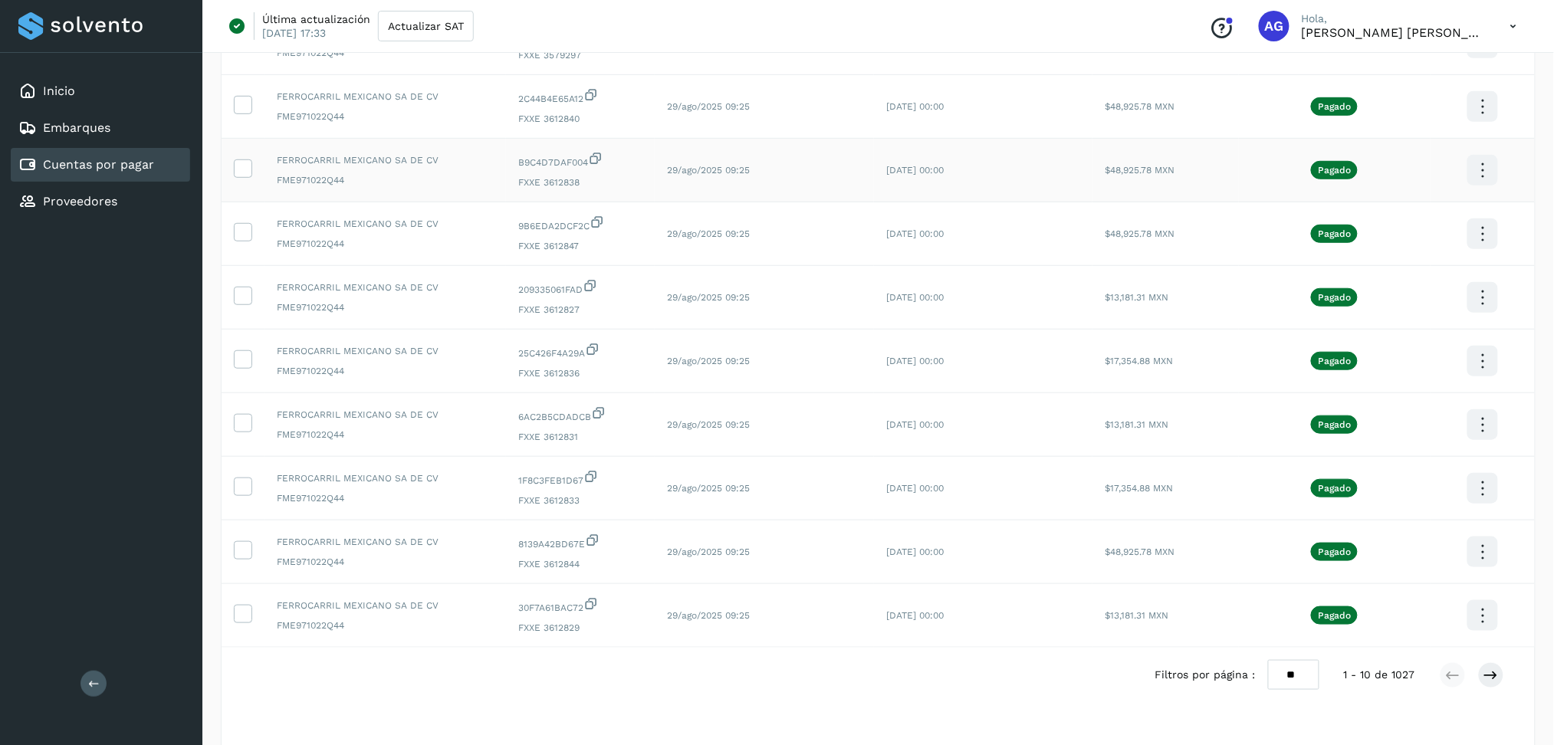
scroll to position [304, 0]
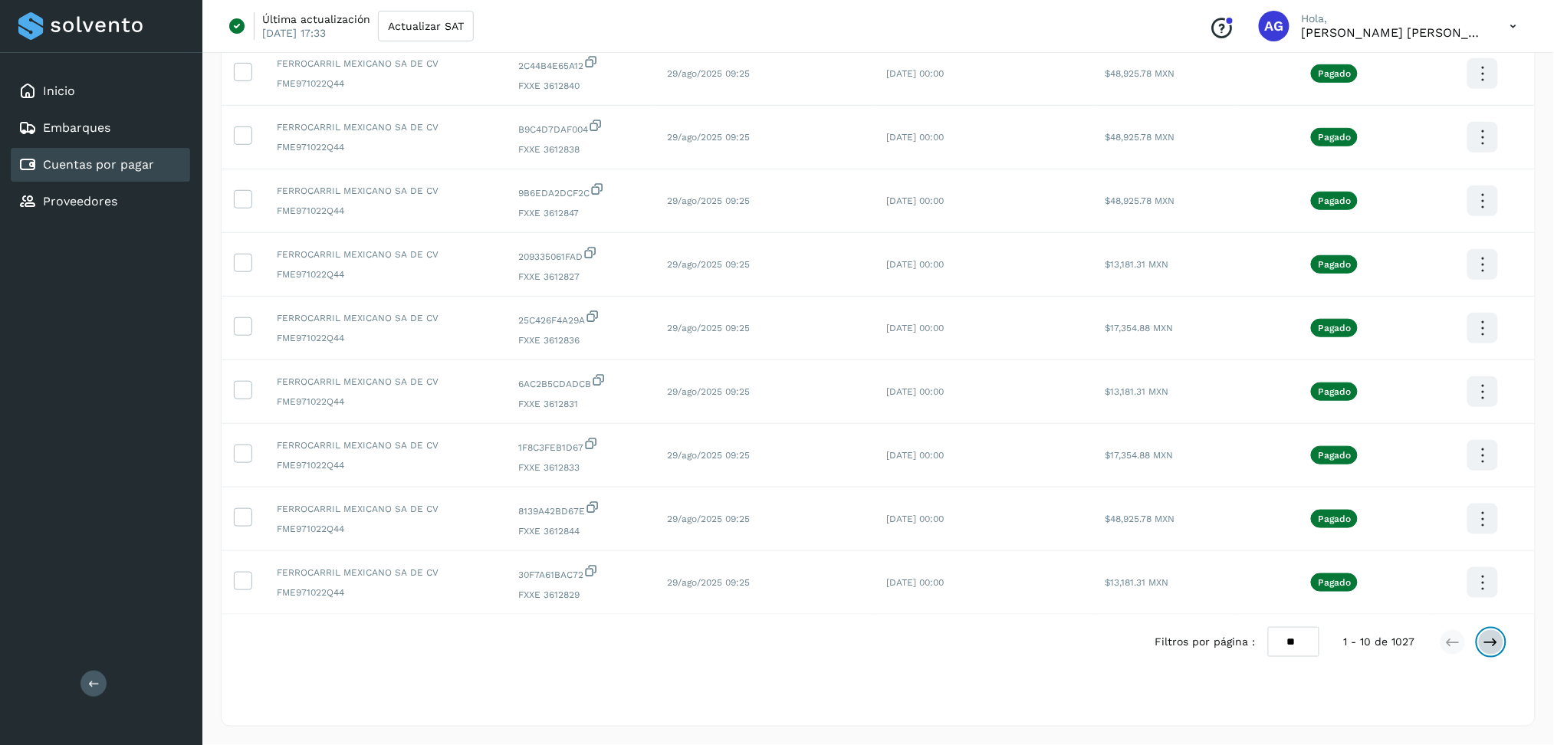
click at [1487, 648] on icon at bounding box center [1490, 642] width 15 height 15
click at [1496, 649] on icon at bounding box center [1490, 642] width 15 height 15
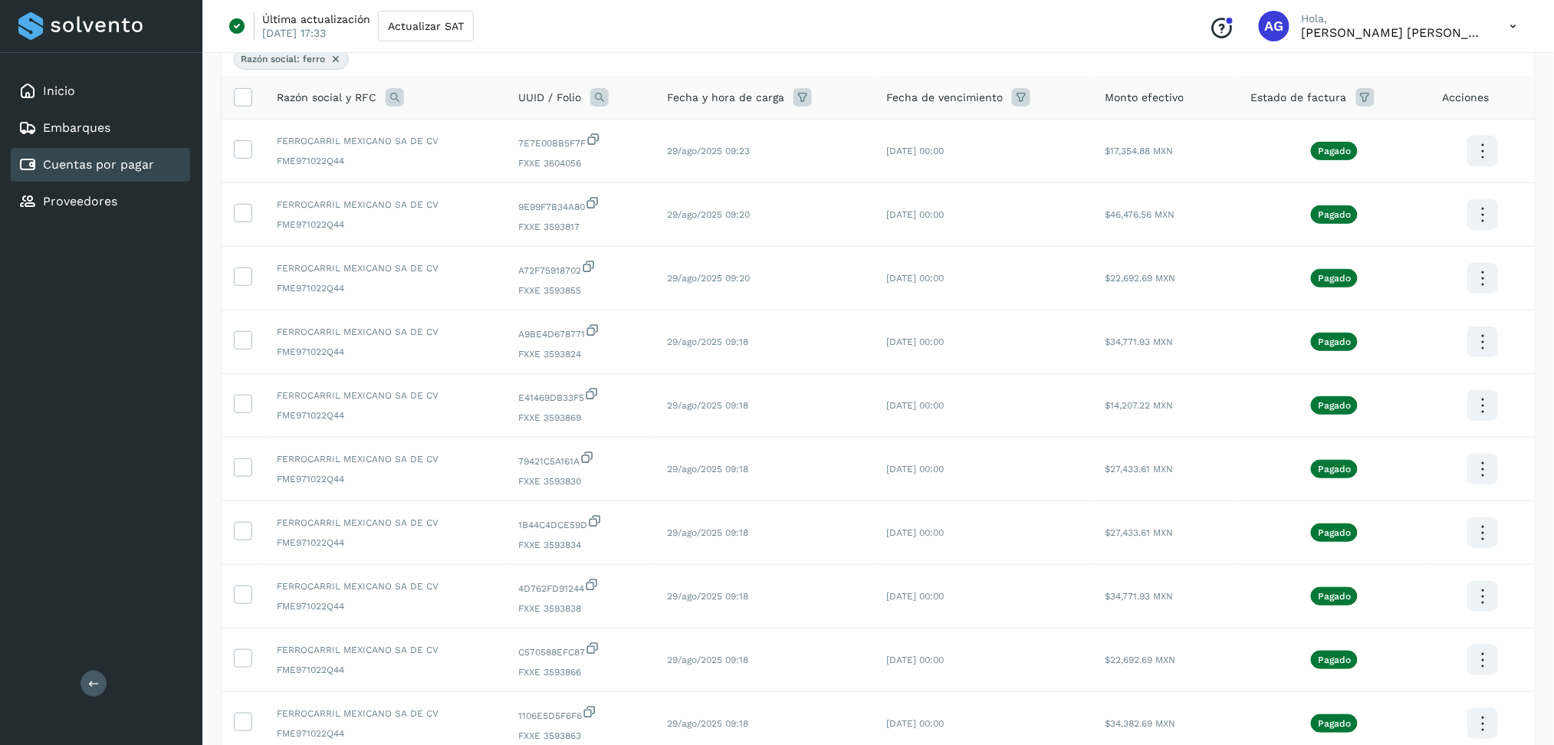
scroll to position [204, 0]
